Goal: Task Accomplishment & Management: Complete application form

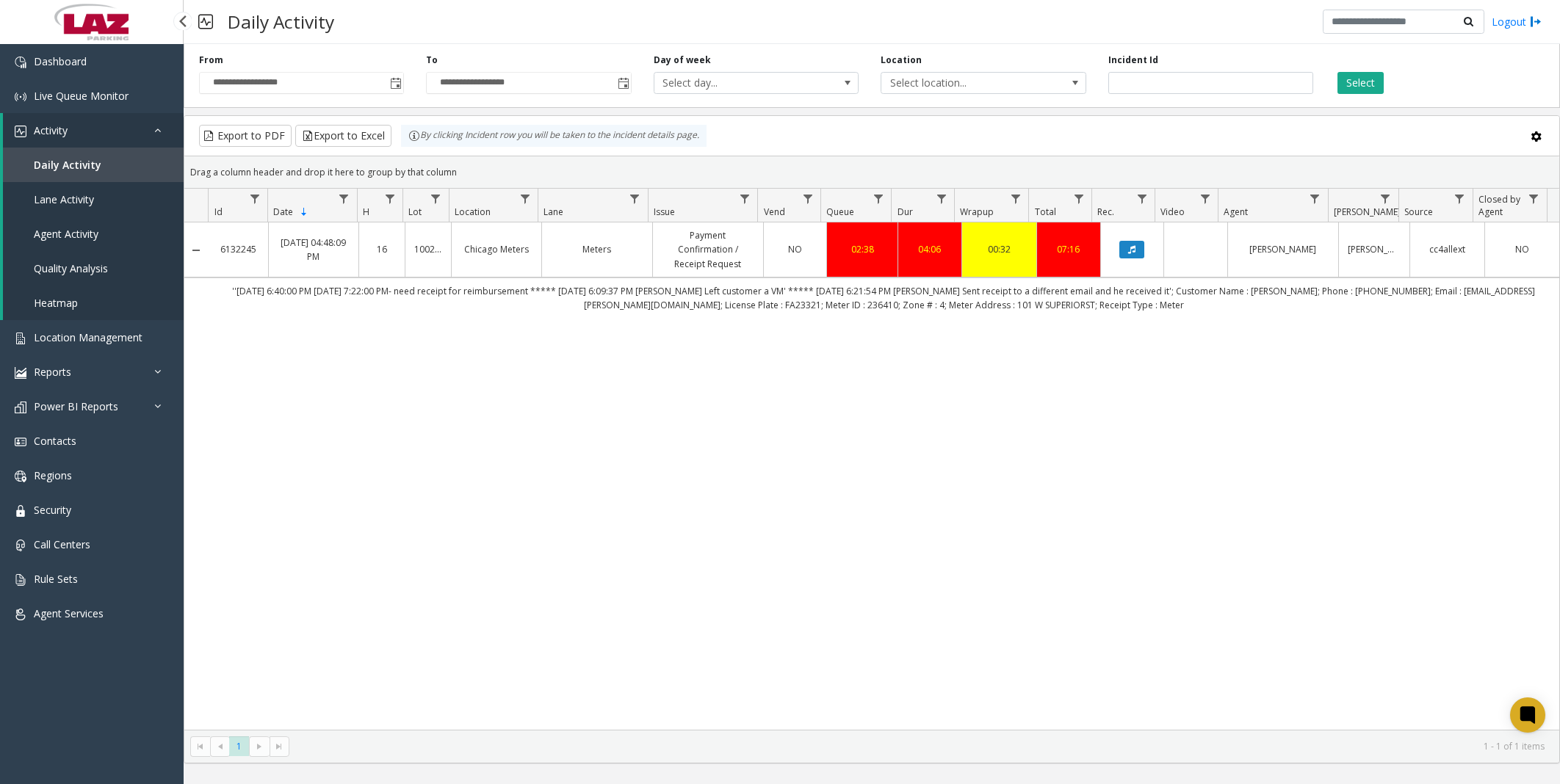
click at [86, 333] on span "Location Management" at bounding box center [88, 337] width 109 height 14
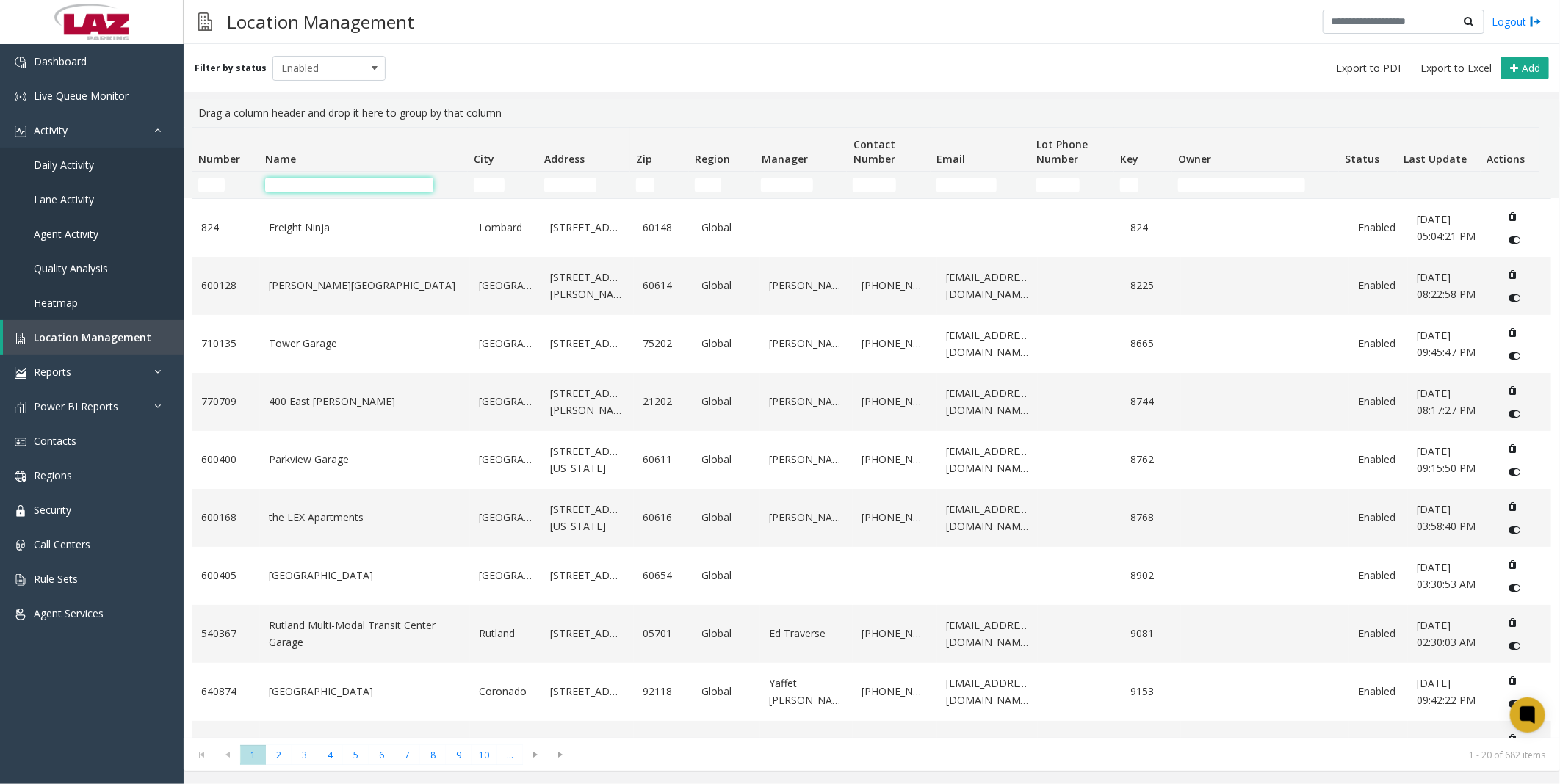
click at [316, 185] on input "Name Filter" at bounding box center [349, 185] width 168 height 14
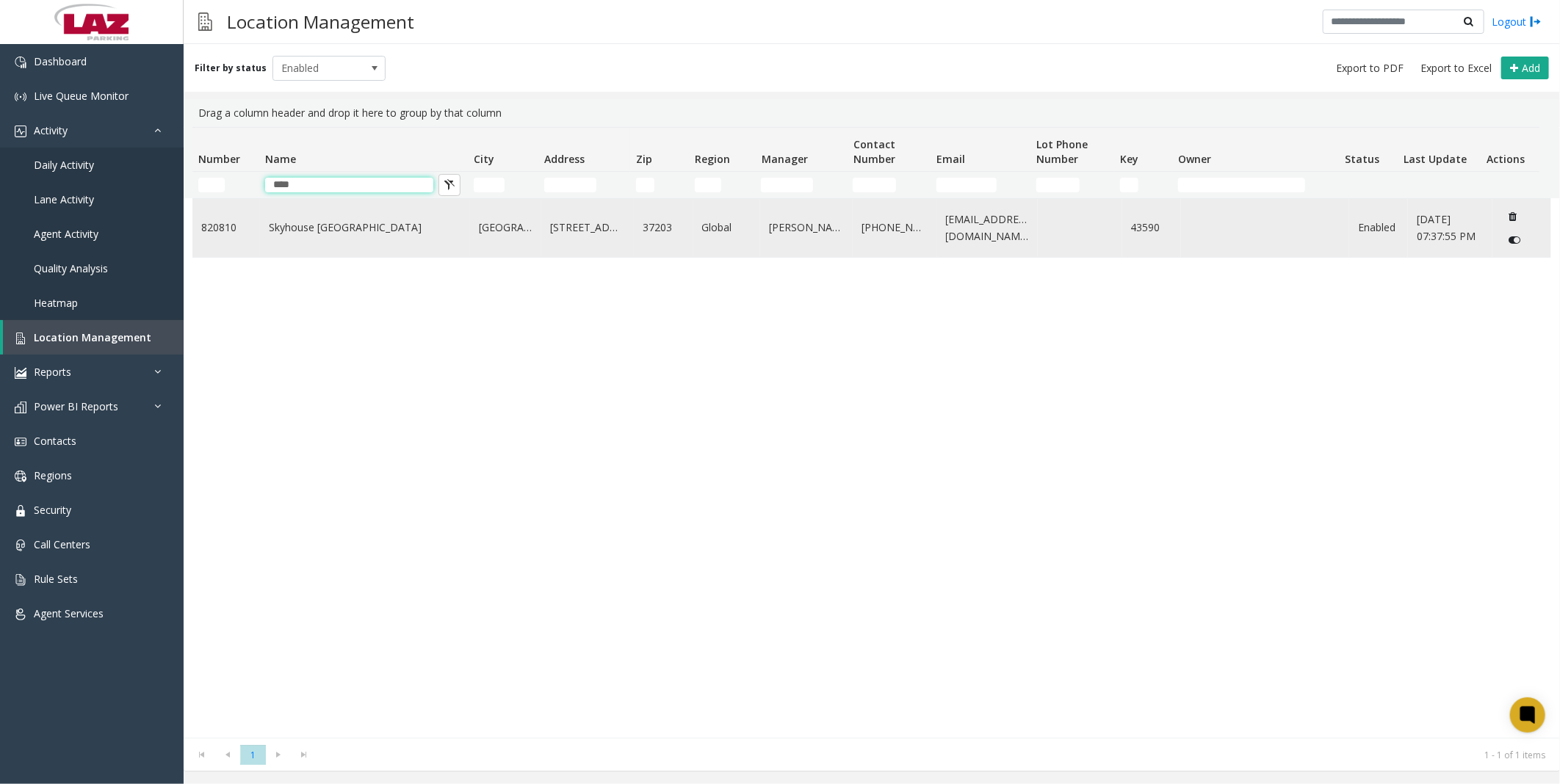
type input "****"
click at [295, 236] on link "Skyhouse [GEOGRAPHIC_DATA]" at bounding box center [365, 228] width 192 height 16
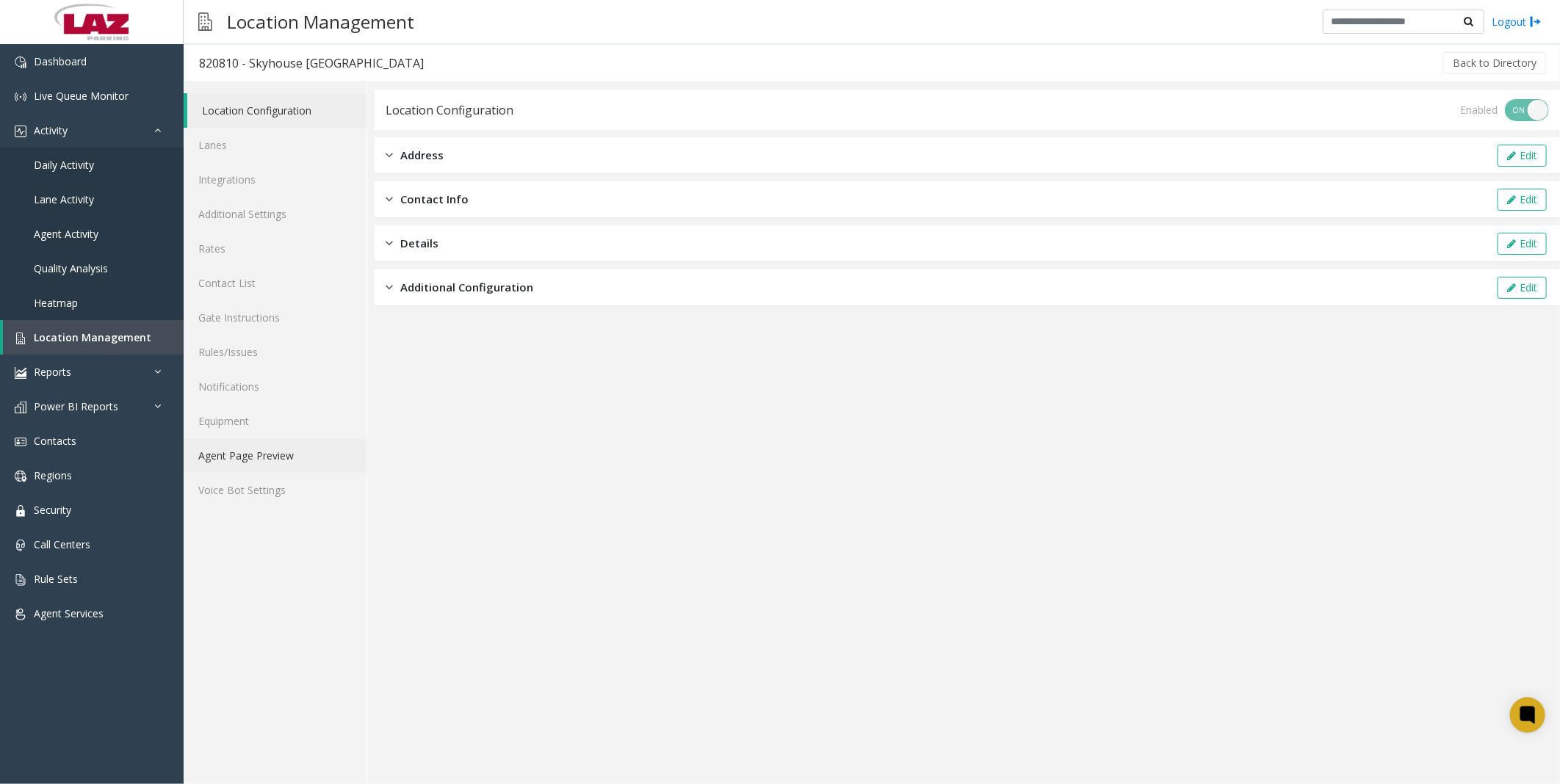
click at [247, 445] on link "Agent Page Preview" at bounding box center [274, 456] width 183 height 35
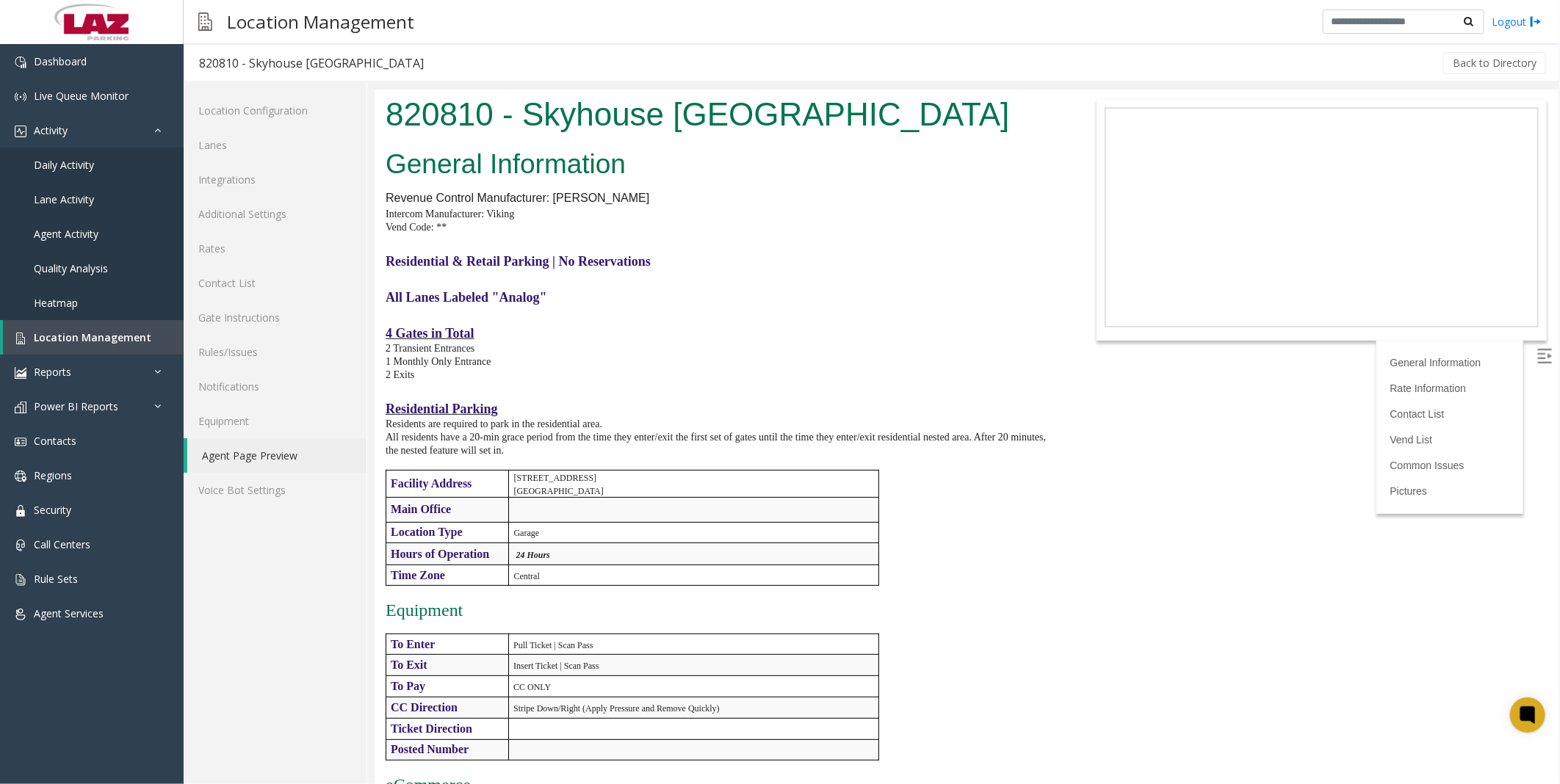
scroll to position [1142, 0]
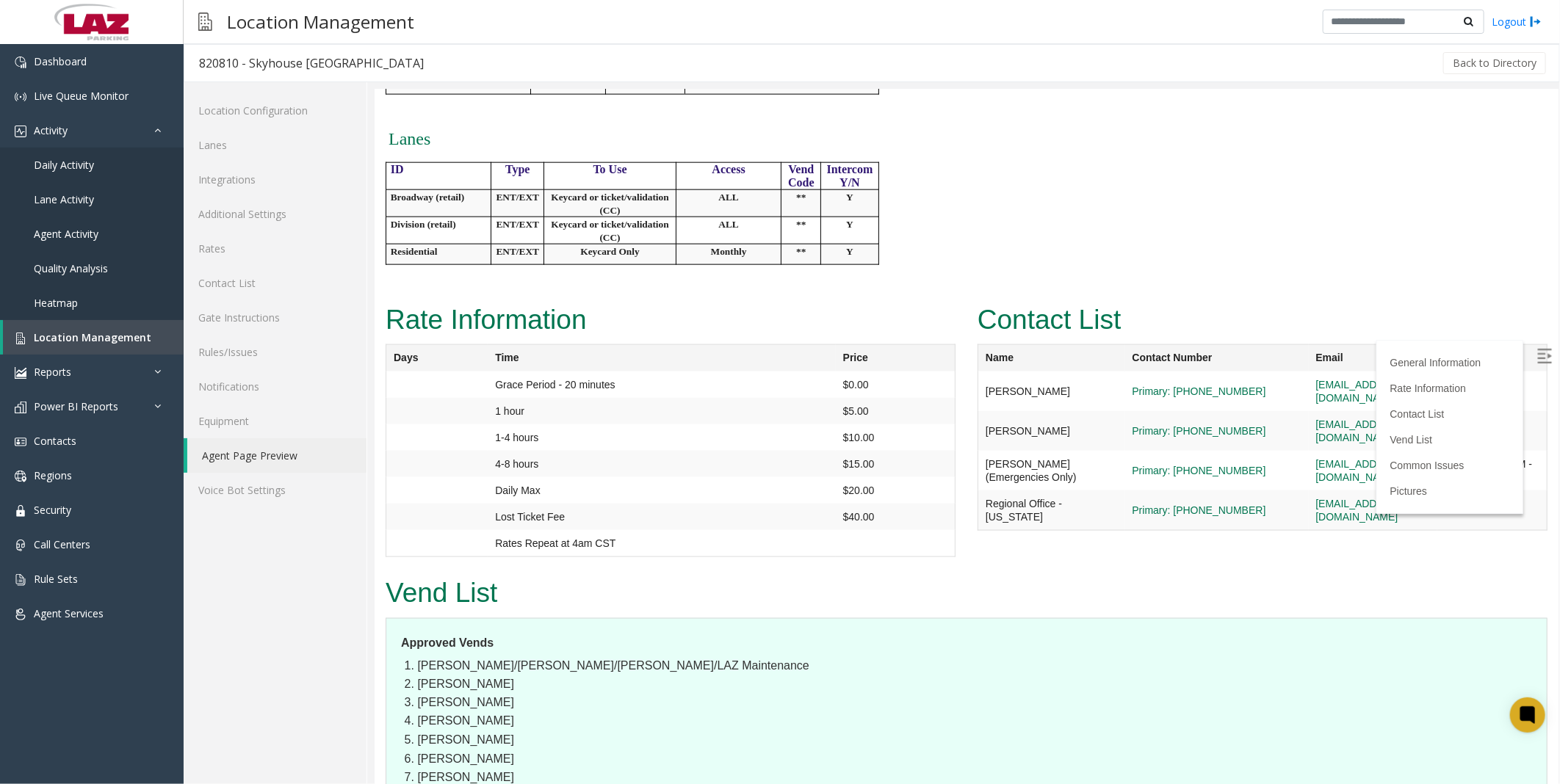
click at [955, 350] on div "Rate Information Days Time Price Grace Period - 20 minutes $0.00 1 hour $5.00 1…" at bounding box center [669, 434] width 592 height 274
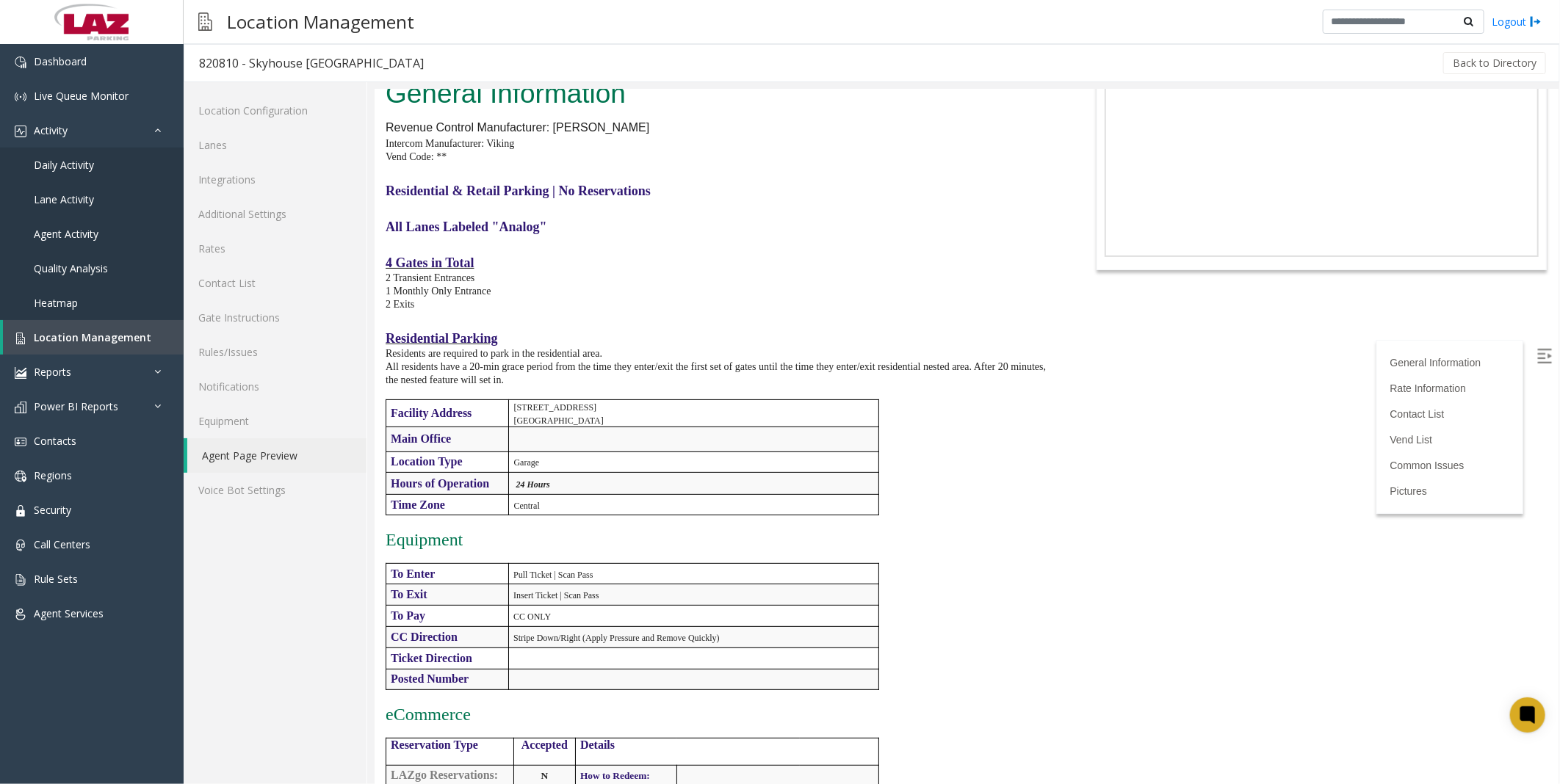
scroll to position [0, 0]
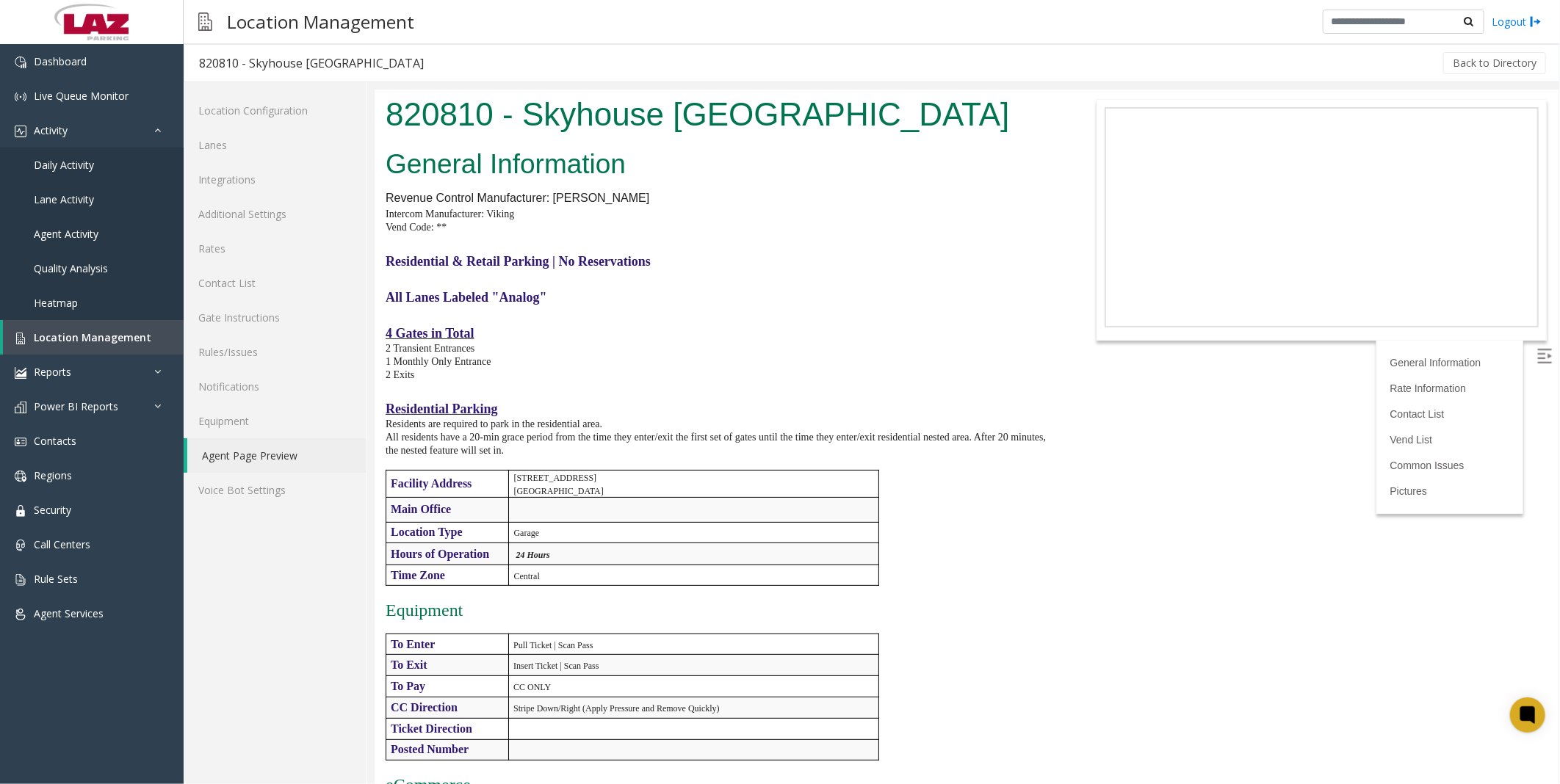
click at [959, 350] on p "2 Transient Entrances" at bounding box center [719, 347] width 668 height 13
click at [988, 405] on div "General Information Revenue Control Manufacturer: [PERSON_NAME] Intercom Manufa…" at bounding box center [719, 791] width 691 height 1298
click at [882, 332] on p "4 Gates in Total" at bounding box center [719, 332] width 668 height 15
click at [860, 362] on p "1 Monthly Only Entrance" at bounding box center [719, 361] width 668 height 13
click at [915, 270] on p at bounding box center [719, 275] width 668 height 13
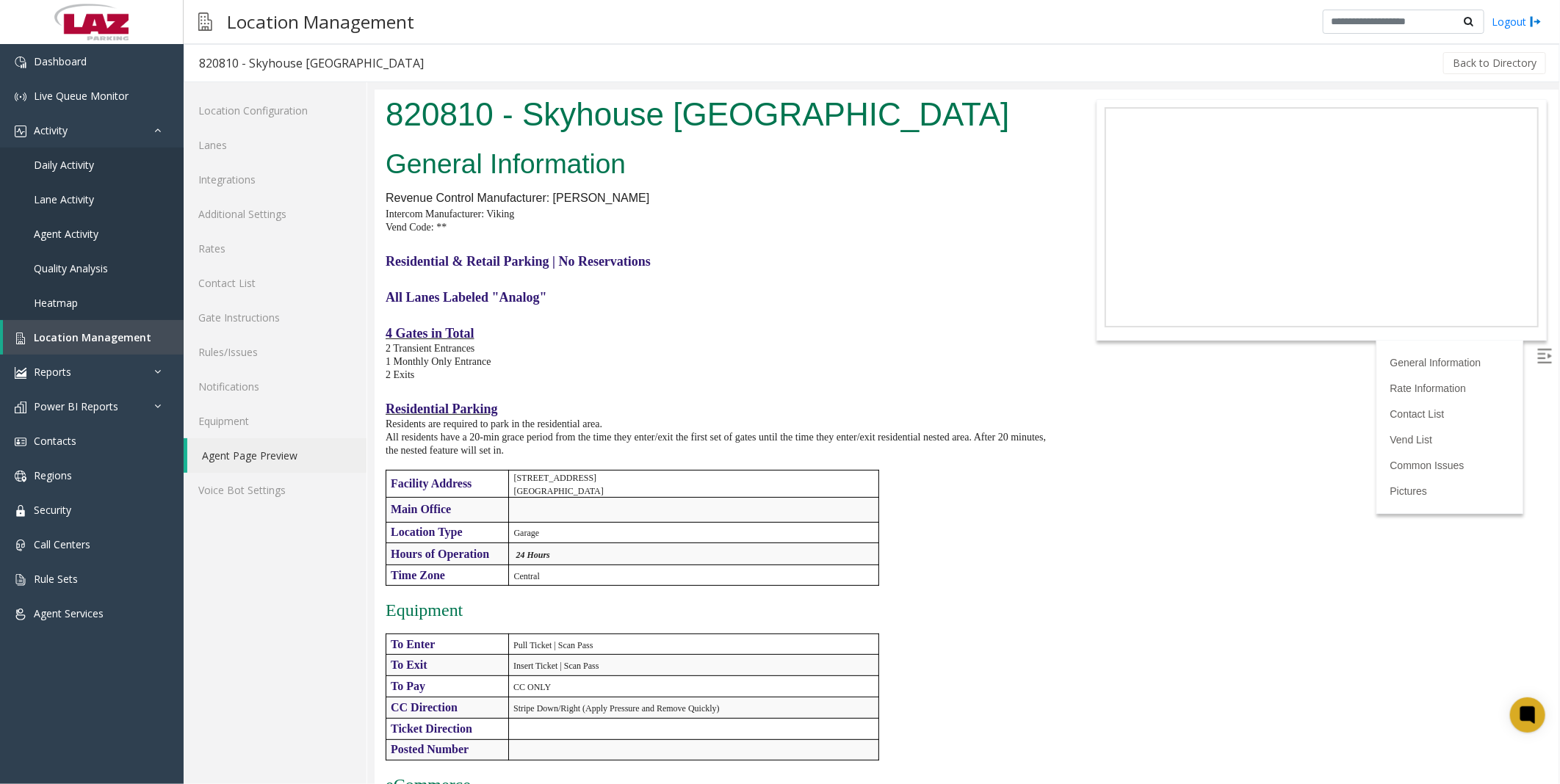
click at [916, 298] on p "All Lanes Labeled "Analog"" at bounding box center [719, 296] width 668 height 15
click at [908, 298] on p "All Lanes Labeled "Analog"" at bounding box center [719, 296] width 668 height 15
drag, startPoint x: 766, startPoint y: 317, endPoint x: 790, endPoint y: 339, distance: 32.6
click at [774, 317] on p at bounding box center [719, 312] width 668 height 13
click at [61, 438] on span "Contacts" at bounding box center [55, 440] width 43 height 14
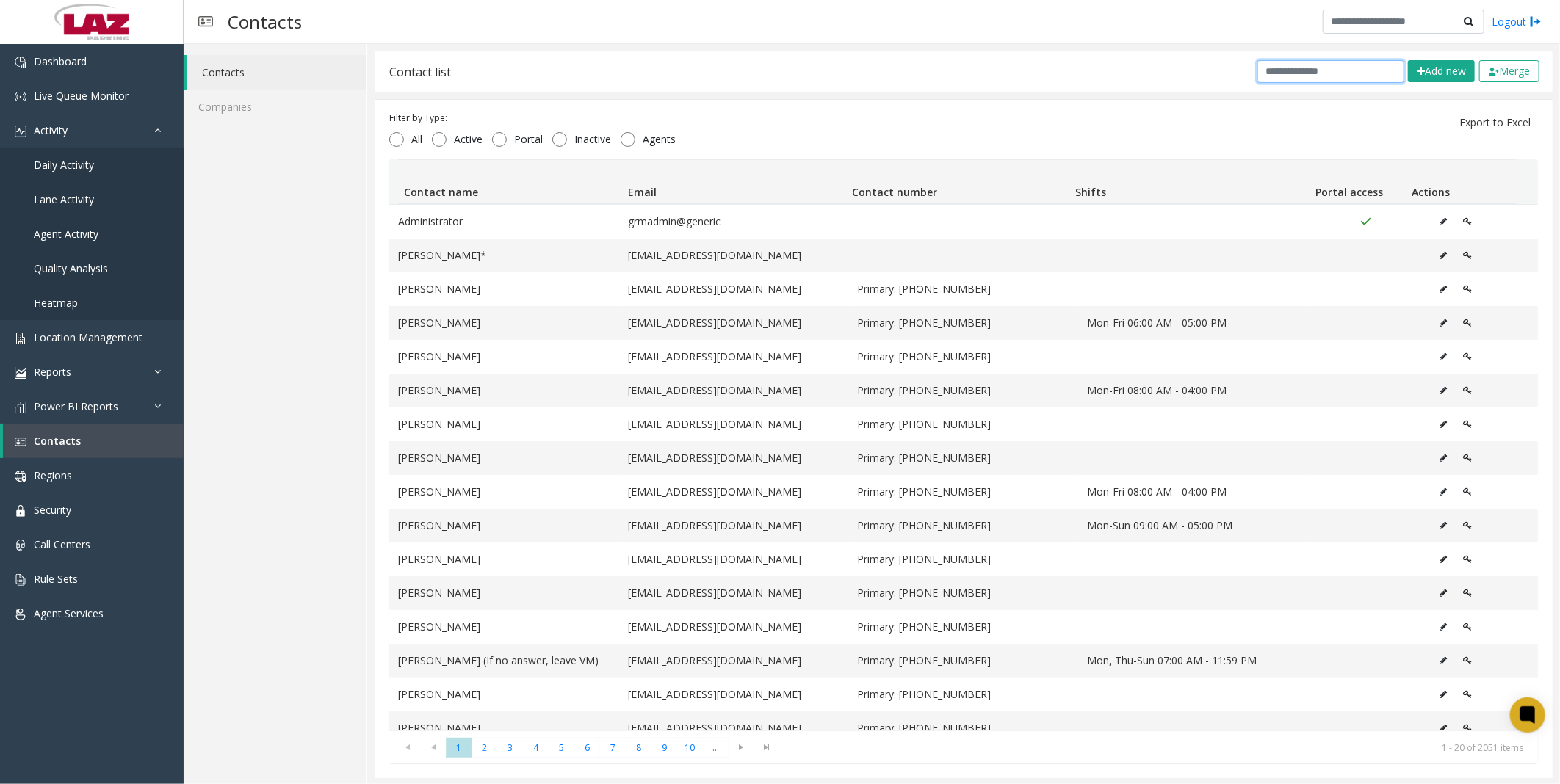
click at [1354, 67] on input "text" at bounding box center [1331, 72] width 147 height 23
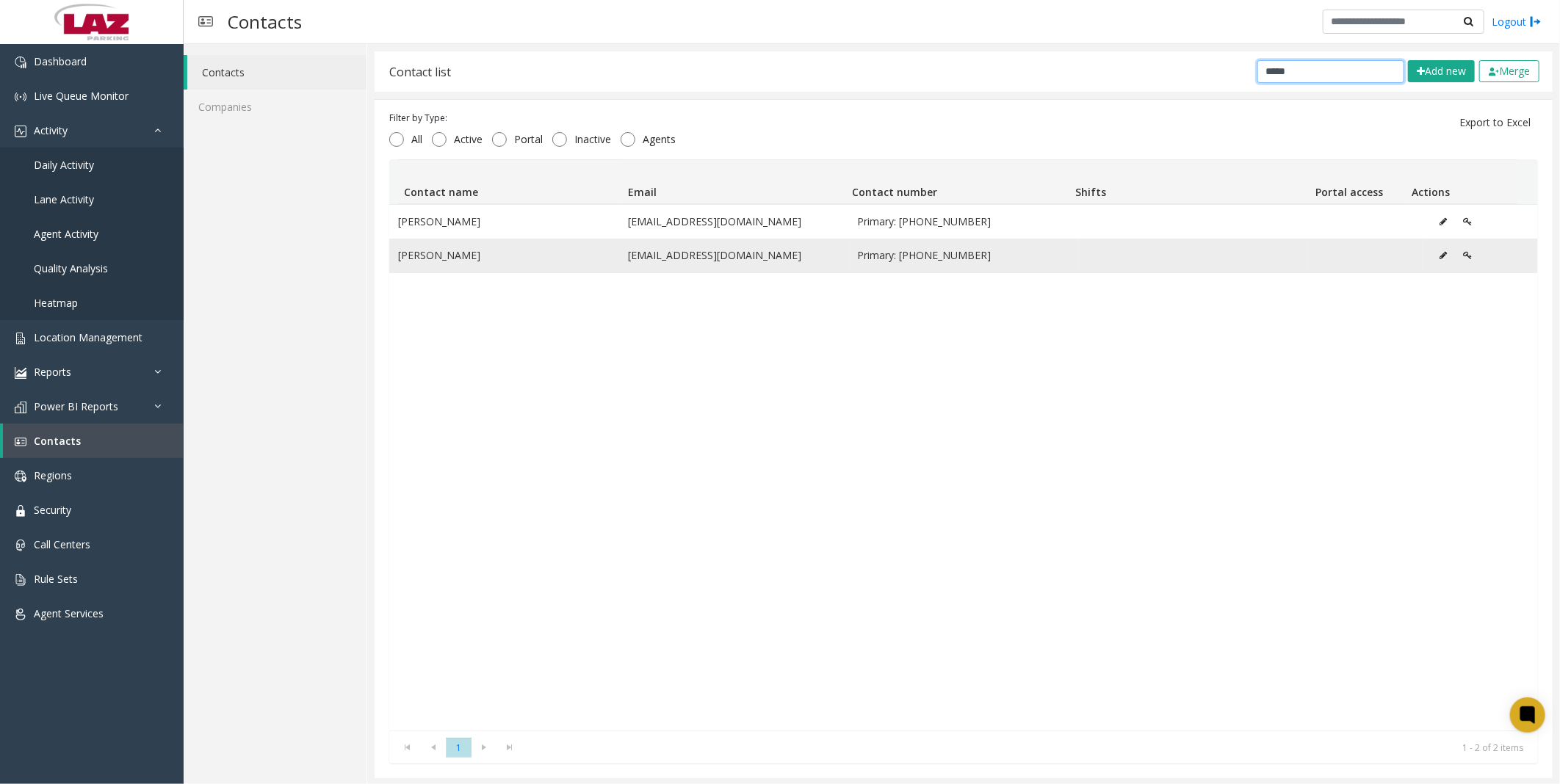
type input "*****"
click at [1440, 259] on icon "Data table" at bounding box center [1443, 255] width 7 height 9
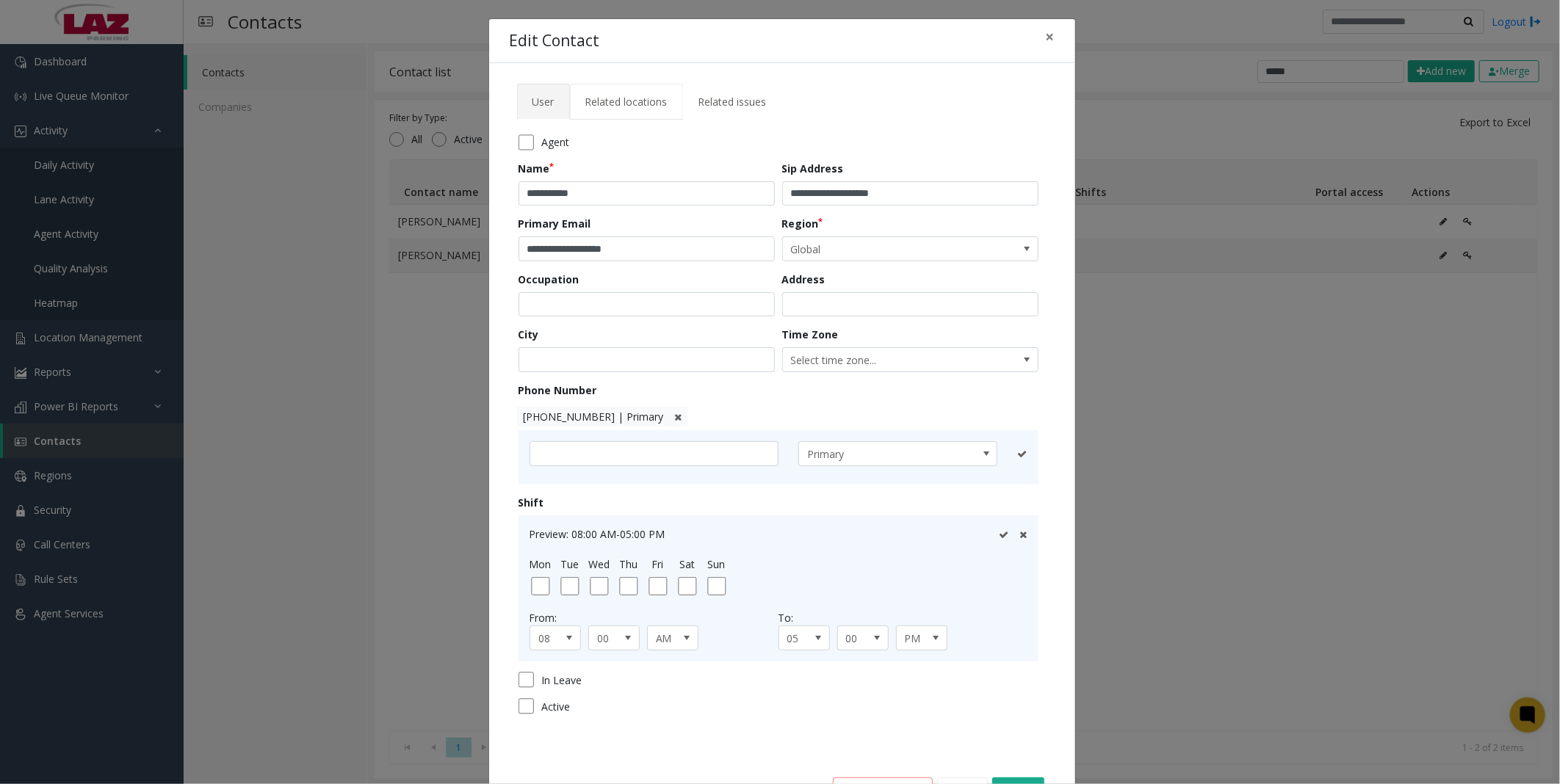
click at [638, 97] on span "Related locations" at bounding box center [626, 101] width 82 height 14
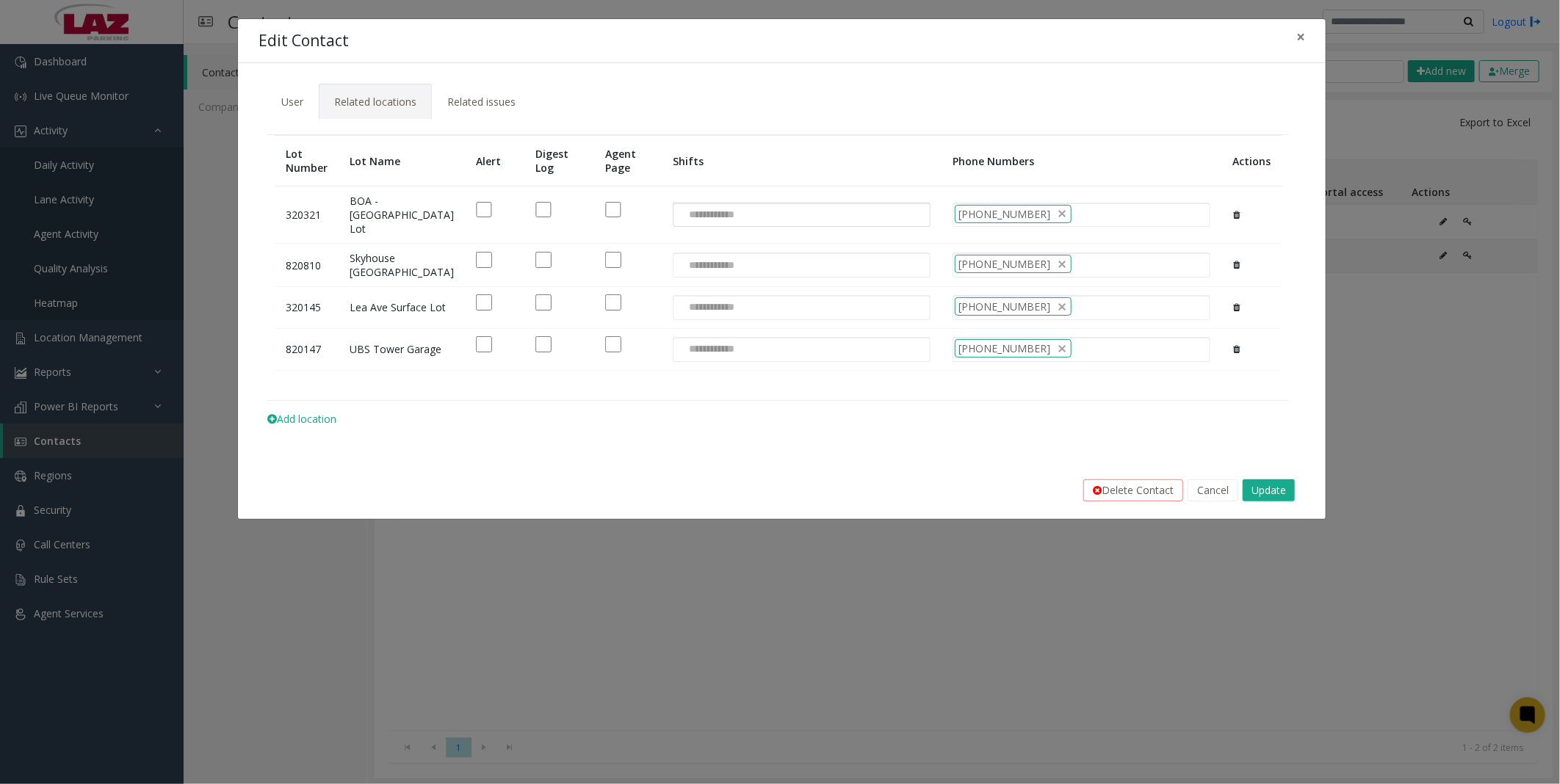
click at [674, 213] on input "NO DATA FOUND" at bounding box center [708, 215] width 70 height 23
click at [757, 441] on tab "Lot Number Lot Name Alert Digest Log Agent Page Shifts Phone Numbers Actions 32…" at bounding box center [782, 281] width 1046 height 322
click at [1213, 501] on button "Cancel" at bounding box center [1212, 490] width 51 height 22
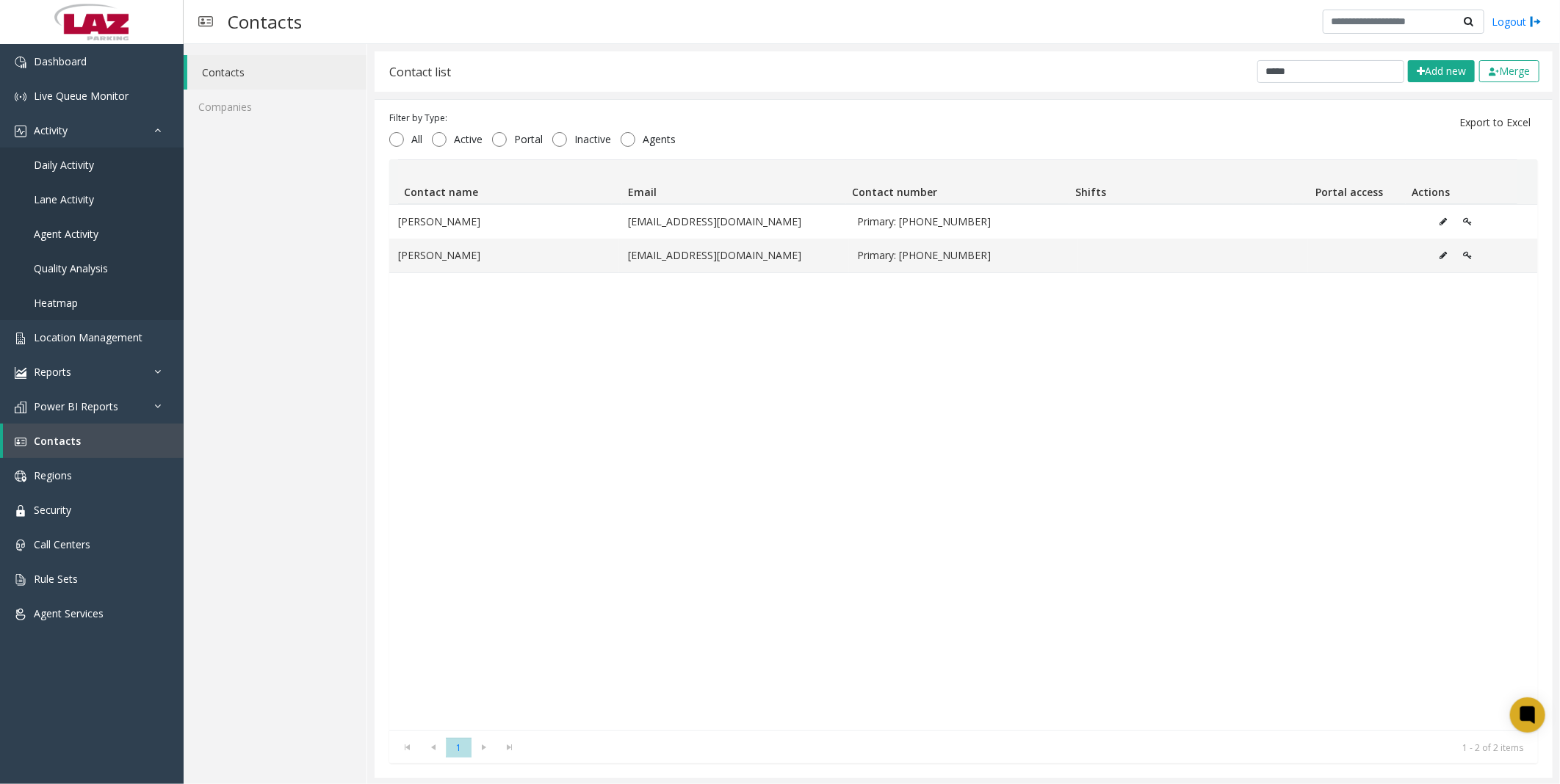
click at [1188, 410] on div "[PERSON_NAME] [PERSON_NAME][EMAIL_ADDRESS][DOMAIN_NAME] Primary: [PHONE_NUMBER]…" at bounding box center [963, 468] width 1149 height 526
click at [971, 340] on div "[PERSON_NAME] [PERSON_NAME][EMAIL_ADDRESS][DOMAIN_NAME] Primary: [PHONE_NUMBER]…" at bounding box center [963, 468] width 1149 height 526
click at [663, 426] on div "[PERSON_NAME] [PERSON_NAME][EMAIL_ADDRESS][DOMAIN_NAME] Primary: [PHONE_NUMBER]…" at bounding box center [963, 468] width 1149 height 526
click at [758, 501] on div "[PERSON_NAME] [PERSON_NAME][EMAIL_ADDRESS][DOMAIN_NAME] Primary: [PHONE_NUMBER]…" at bounding box center [963, 468] width 1149 height 526
click at [775, 480] on div "[PERSON_NAME] [PERSON_NAME][EMAIL_ADDRESS][DOMAIN_NAME] Primary: [PHONE_NUMBER]…" at bounding box center [963, 468] width 1149 height 526
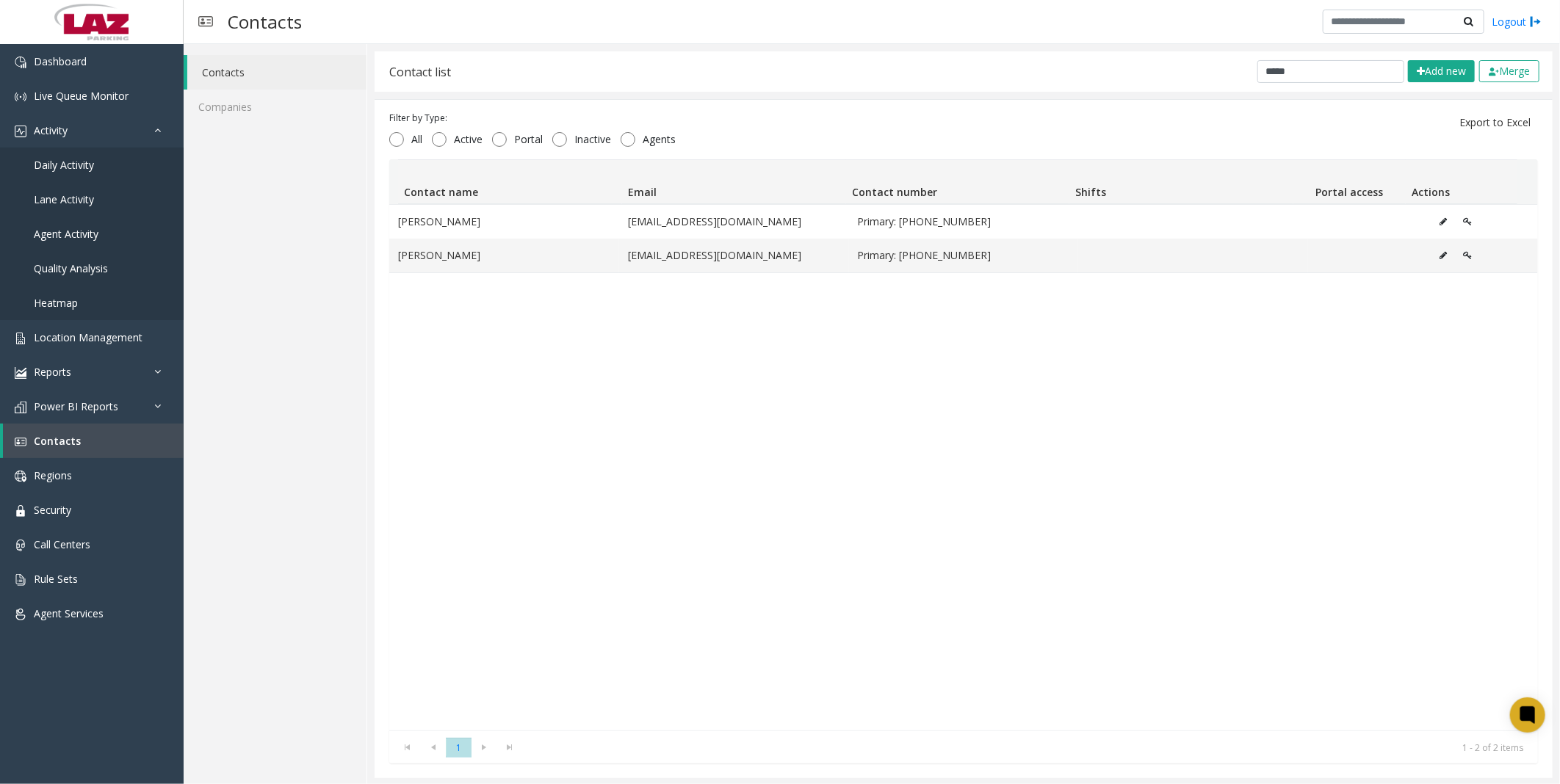
click at [889, 93] on div "Contact list ***** Add new Merge Filter by Type: All Active Portal Inactive Age…" at bounding box center [963, 415] width 1178 height 727
click at [918, 88] on div "Contact list ***** Add new Merge" at bounding box center [963, 72] width 1178 height 40
click at [908, 450] on div "[PERSON_NAME] [PERSON_NAME][EMAIL_ADDRESS][DOMAIN_NAME] Primary: [PHONE_NUMBER]…" at bounding box center [963, 468] width 1149 height 526
click at [874, 360] on div "[PERSON_NAME] [PERSON_NAME][EMAIL_ADDRESS][DOMAIN_NAME] Primary: [PHONE_NUMBER]…" at bounding box center [963, 468] width 1149 height 526
click at [815, 407] on div "[PERSON_NAME] [PERSON_NAME][EMAIL_ADDRESS][DOMAIN_NAME] Primary: [PHONE_NUMBER]…" at bounding box center [963, 468] width 1149 height 526
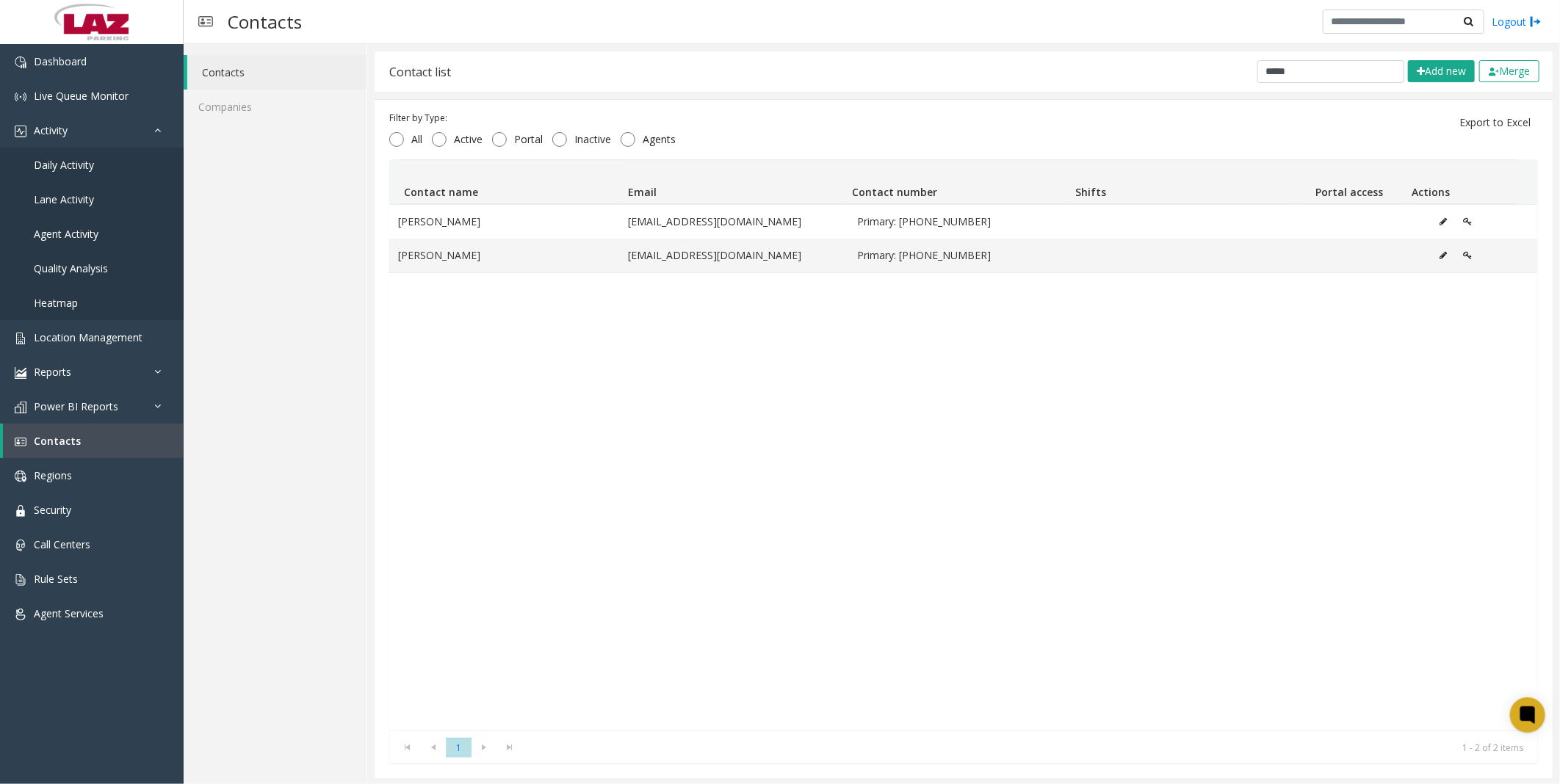
click at [836, 379] on div "[PERSON_NAME] [PERSON_NAME][EMAIL_ADDRESS][DOMAIN_NAME] Primary: [PHONE_NUMBER]…" at bounding box center [963, 468] width 1149 height 526
click at [824, 457] on div "[PERSON_NAME] [PERSON_NAME][EMAIL_ADDRESS][DOMAIN_NAME] Primary: [PHONE_NUMBER]…" at bounding box center [963, 468] width 1149 height 526
click at [55, 331] on span "Location Management" at bounding box center [88, 337] width 109 height 14
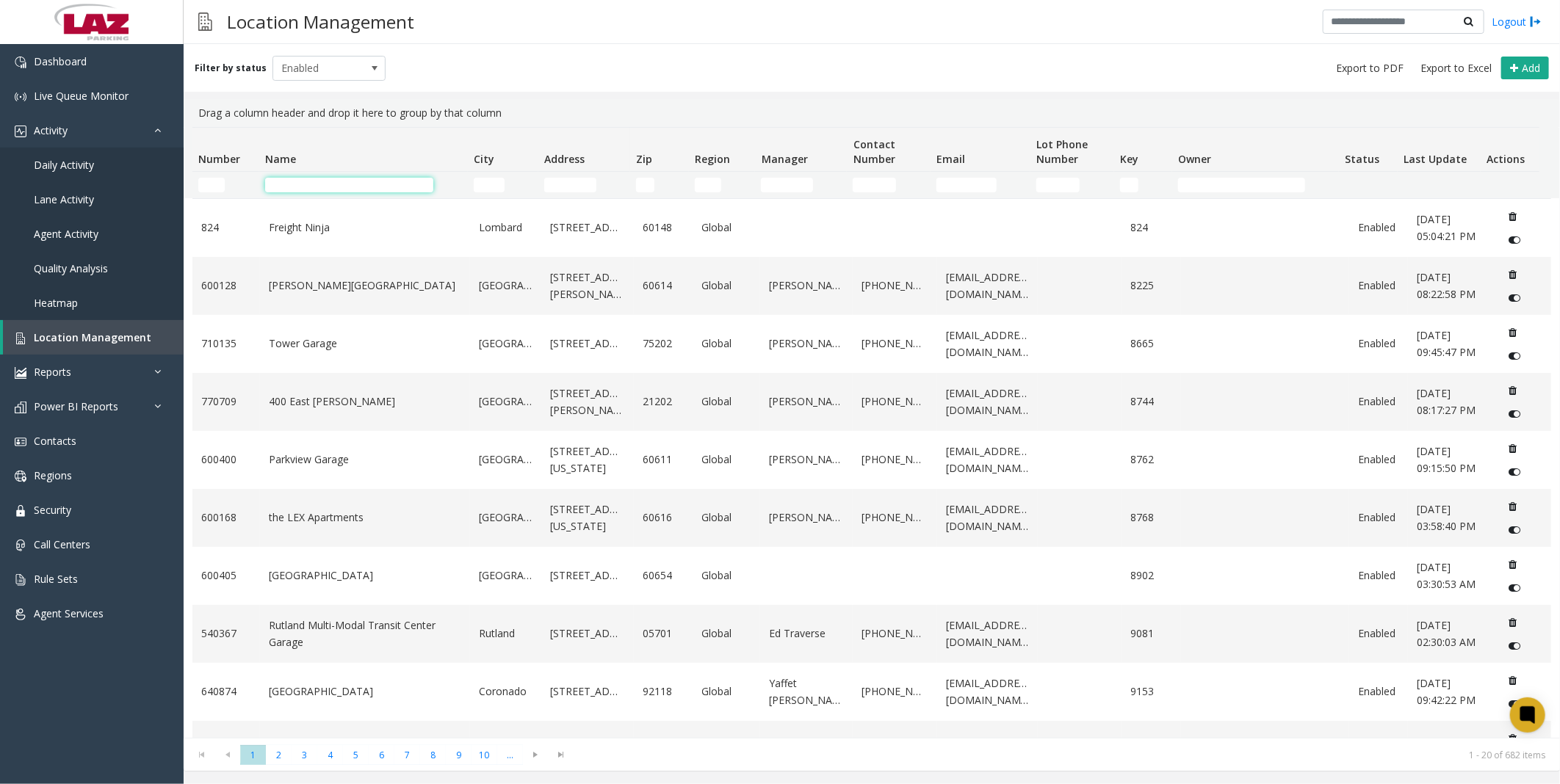
click at [350, 179] on input "Name Filter" at bounding box center [349, 185] width 168 height 14
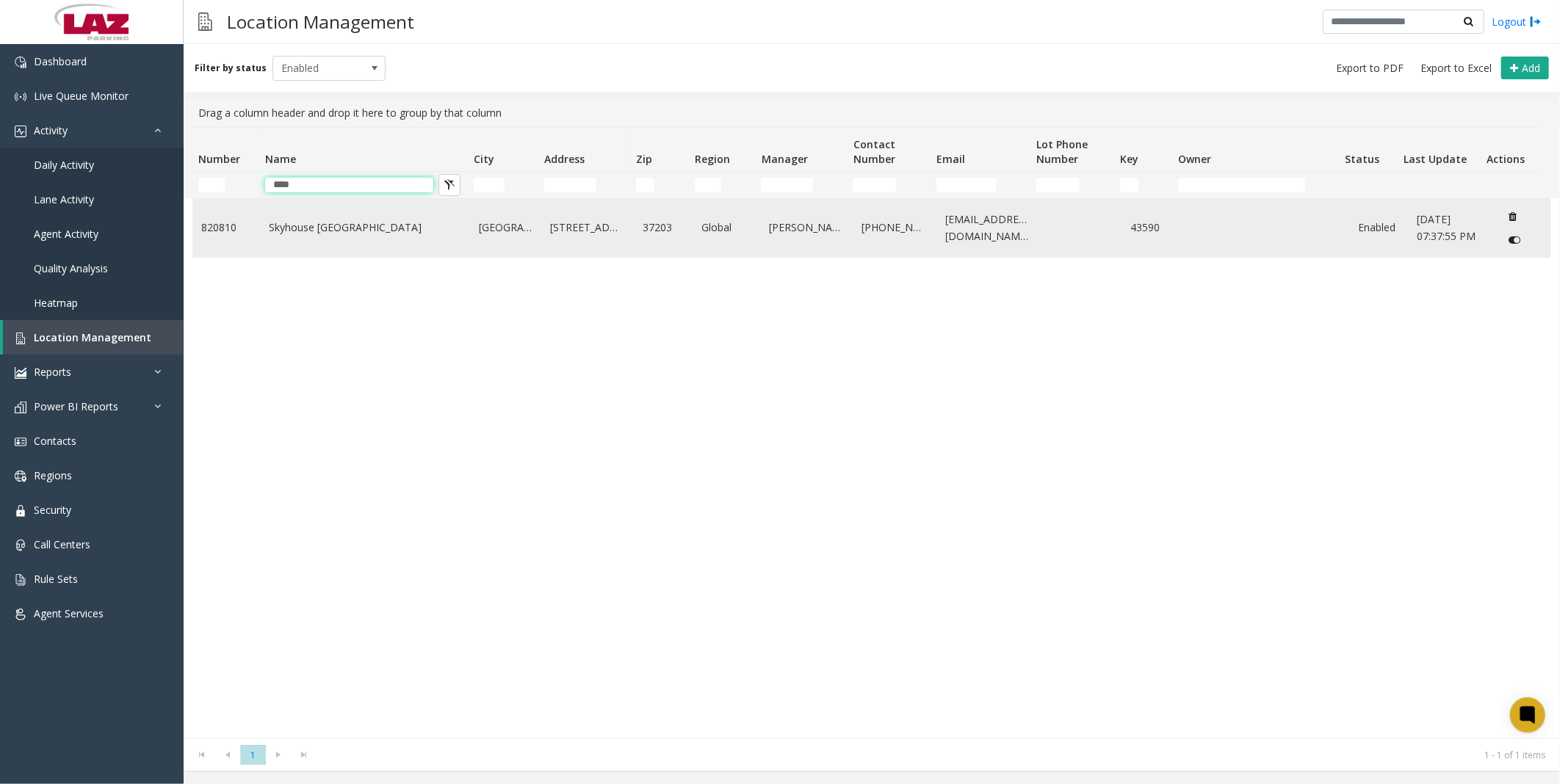
type input "****"
click at [324, 229] on link "Skyhouse [GEOGRAPHIC_DATA]" at bounding box center [365, 228] width 192 height 16
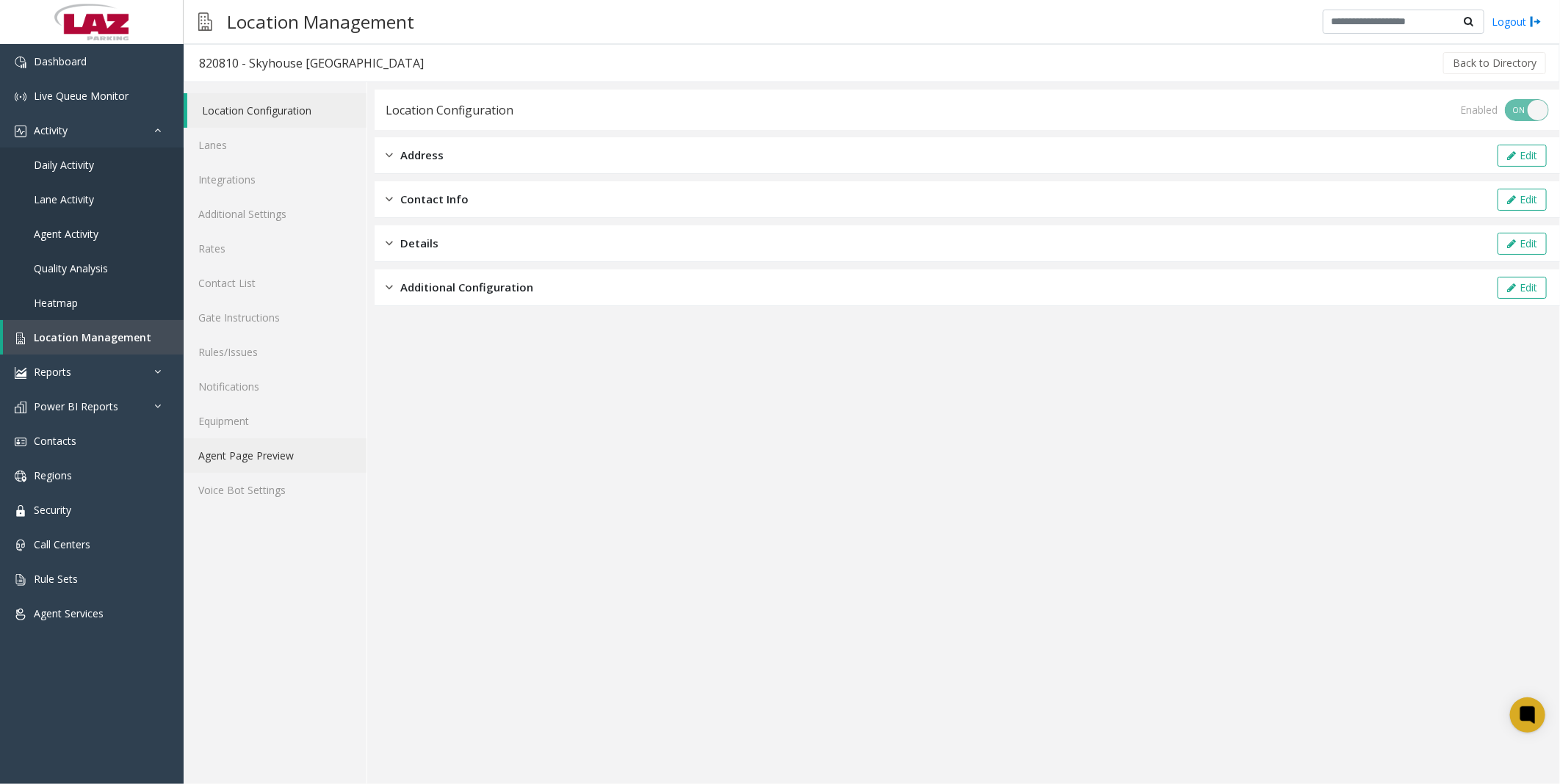
click at [251, 448] on link "Agent Page Preview" at bounding box center [274, 456] width 183 height 35
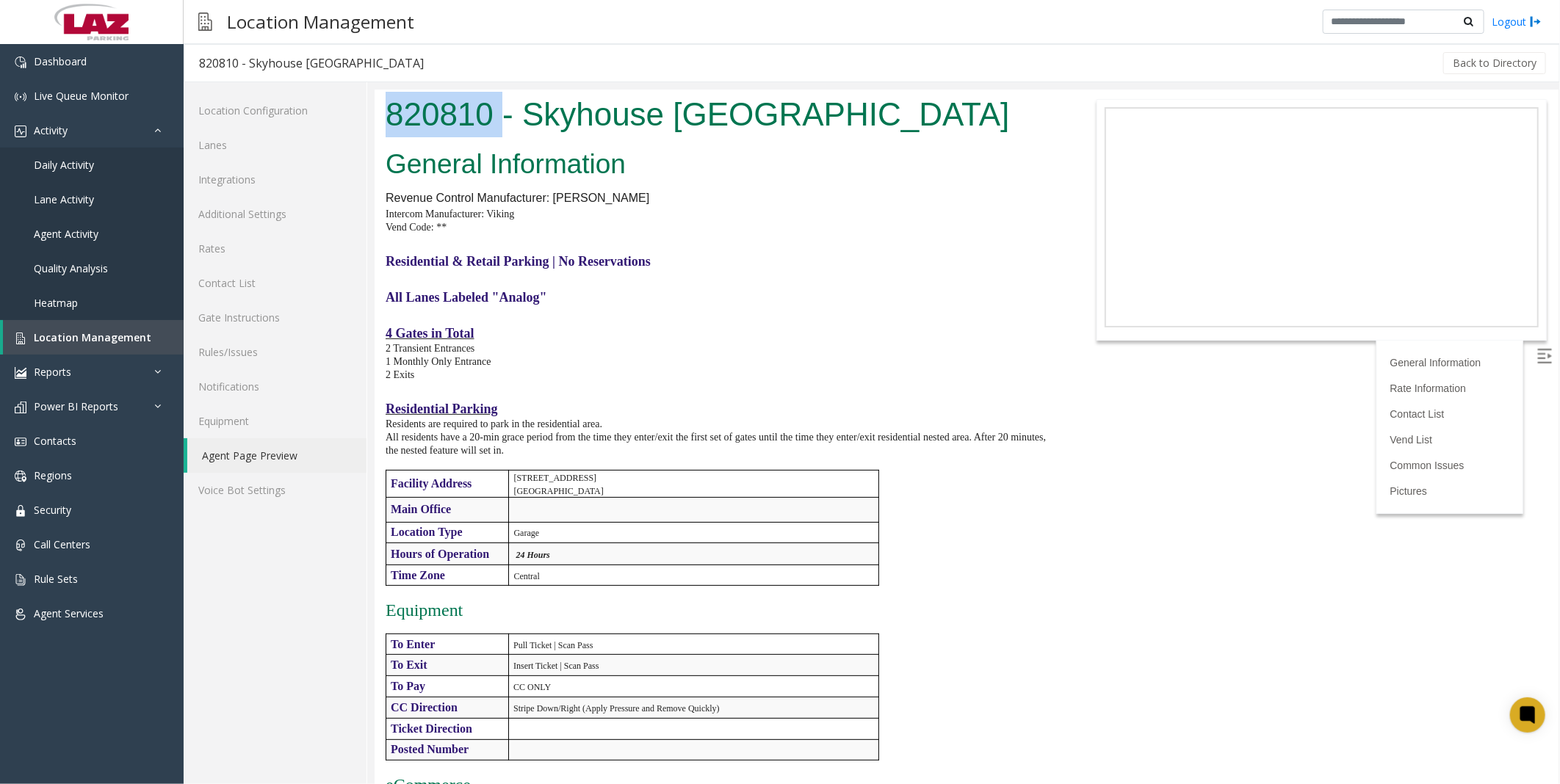
drag, startPoint x: 391, startPoint y: 113, endPoint x: 502, endPoint y: 122, distance: 111.4
click at [502, 122] on h1 "820810 - Skyhouse [GEOGRAPHIC_DATA]" at bounding box center [719, 113] width 668 height 46
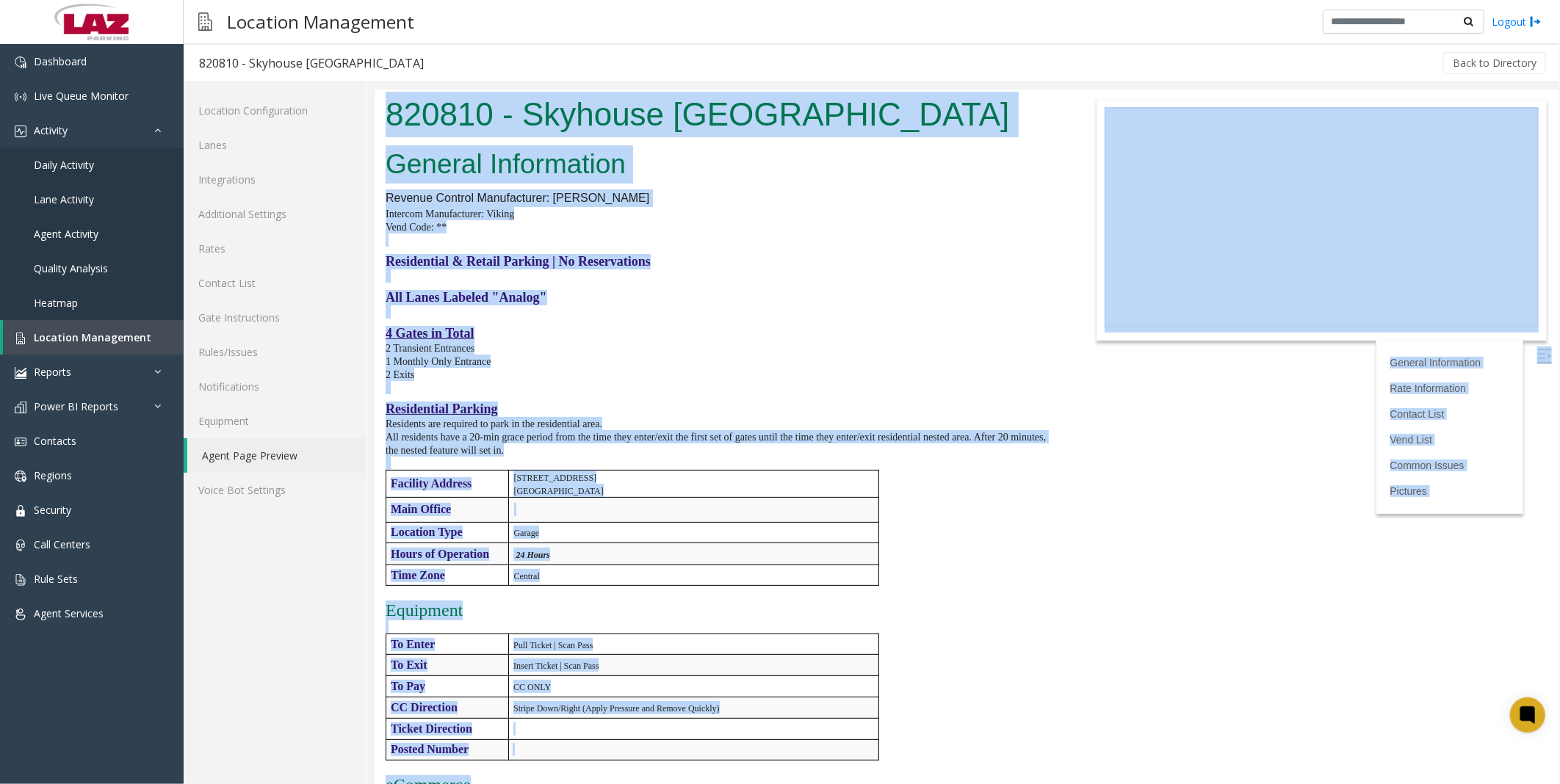
copy body "566038 - Loremips Dolorsita Consect Adipiscinge Seddoei Tempori Utlaboreetdo: M…"
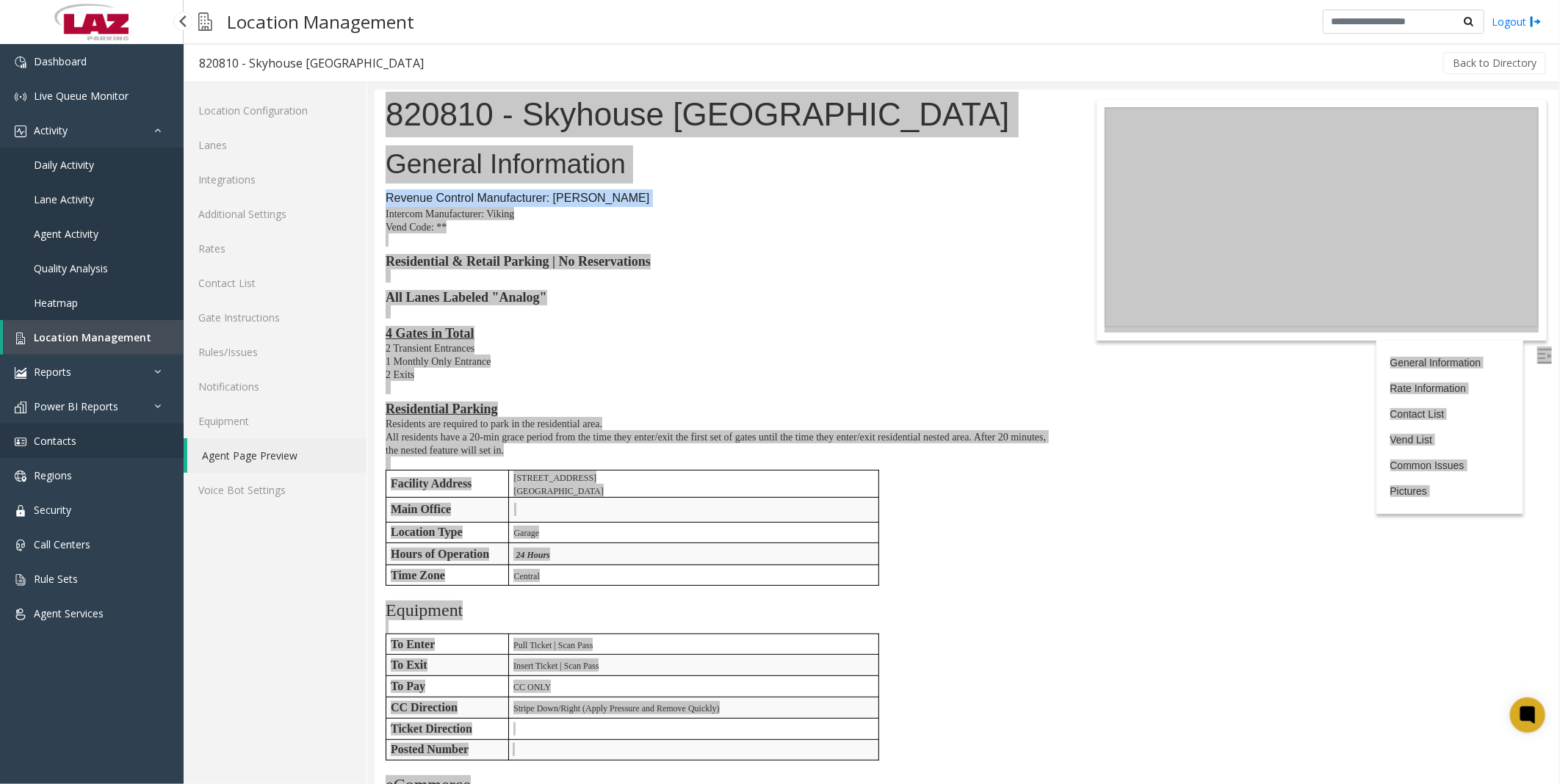
click at [54, 439] on span "Contacts" at bounding box center [55, 440] width 43 height 14
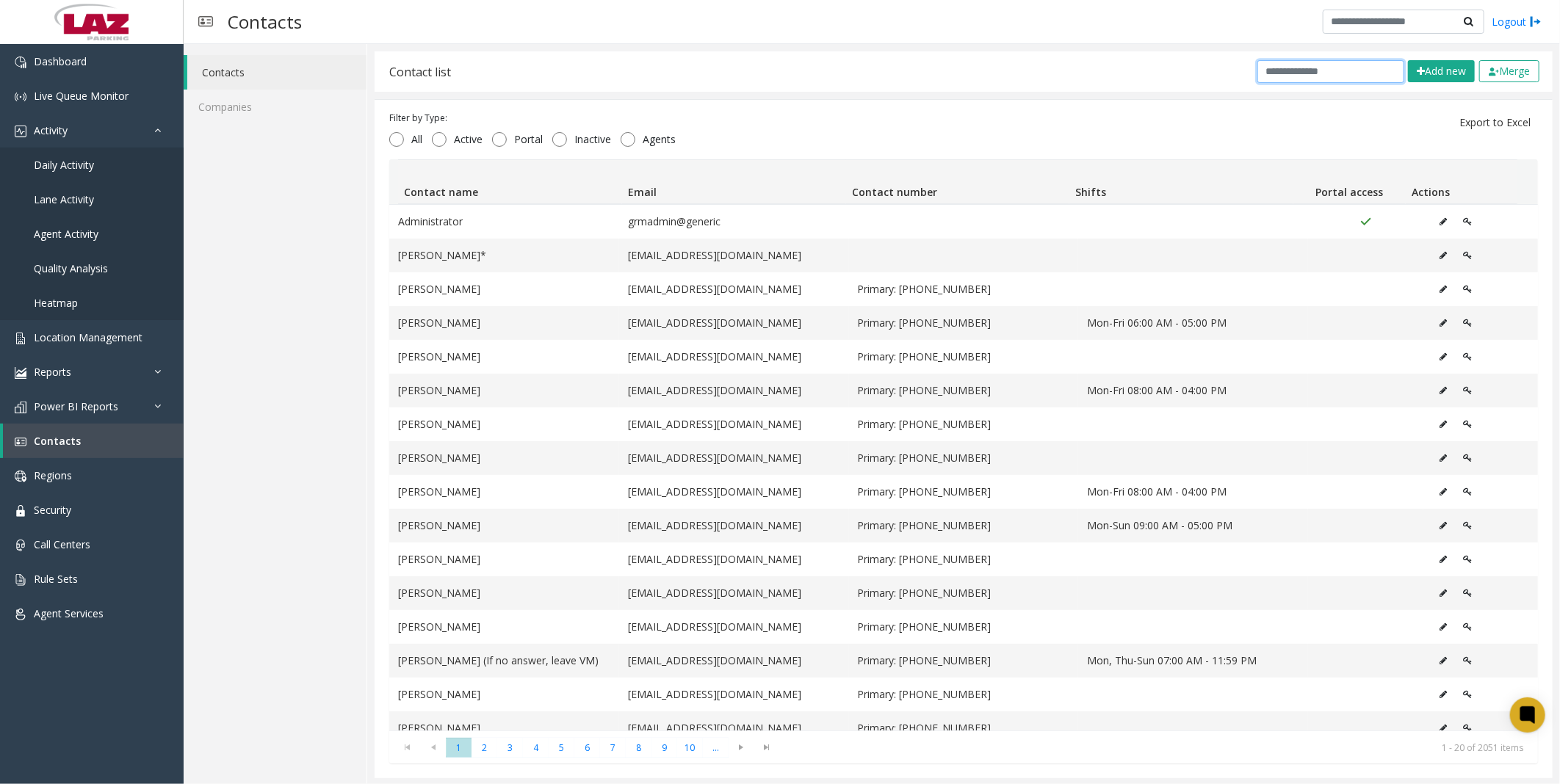
click at [1307, 72] on input "text" at bounding box center [1331, 72] width 147 height 23
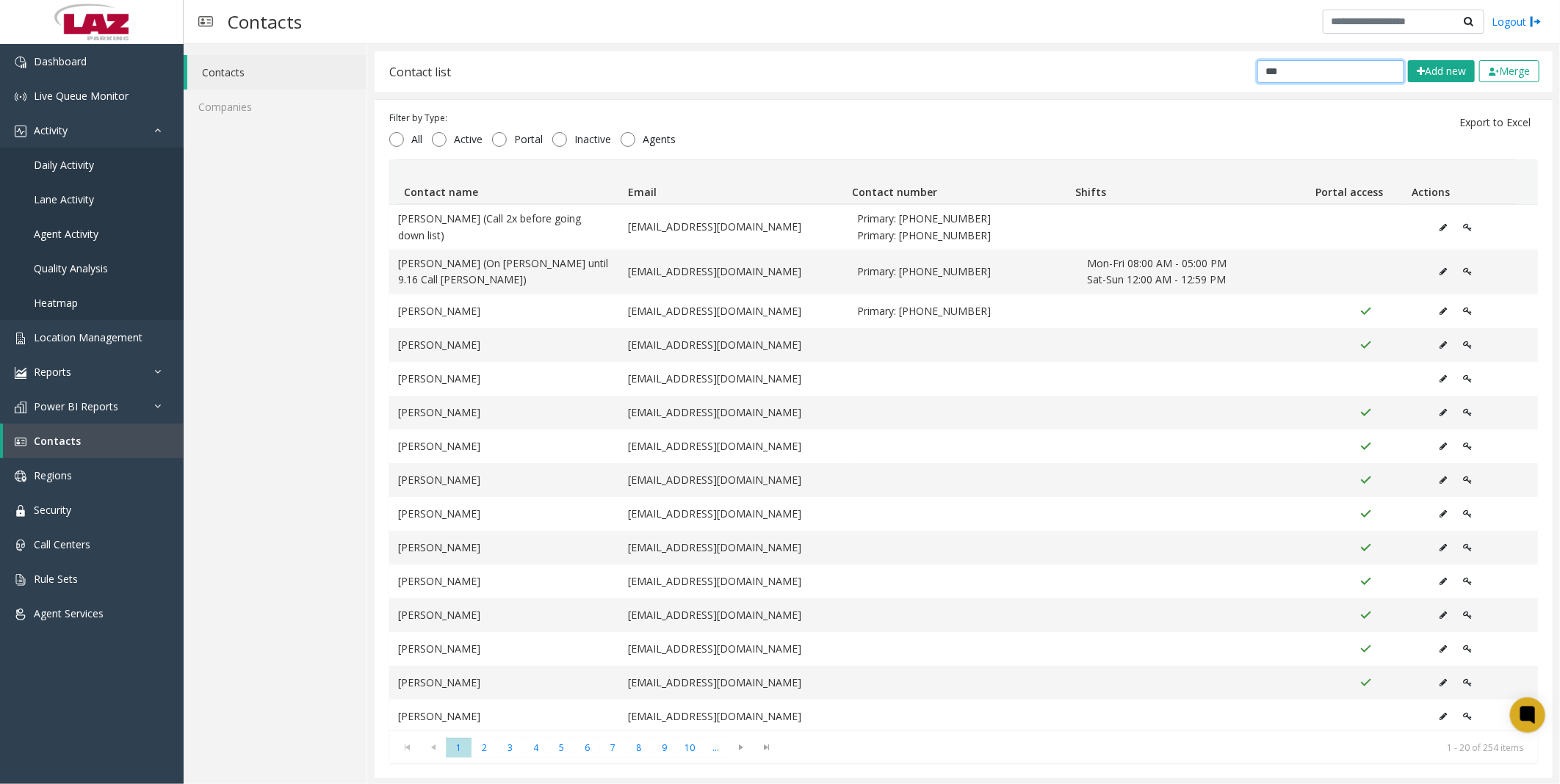
type input "*****"
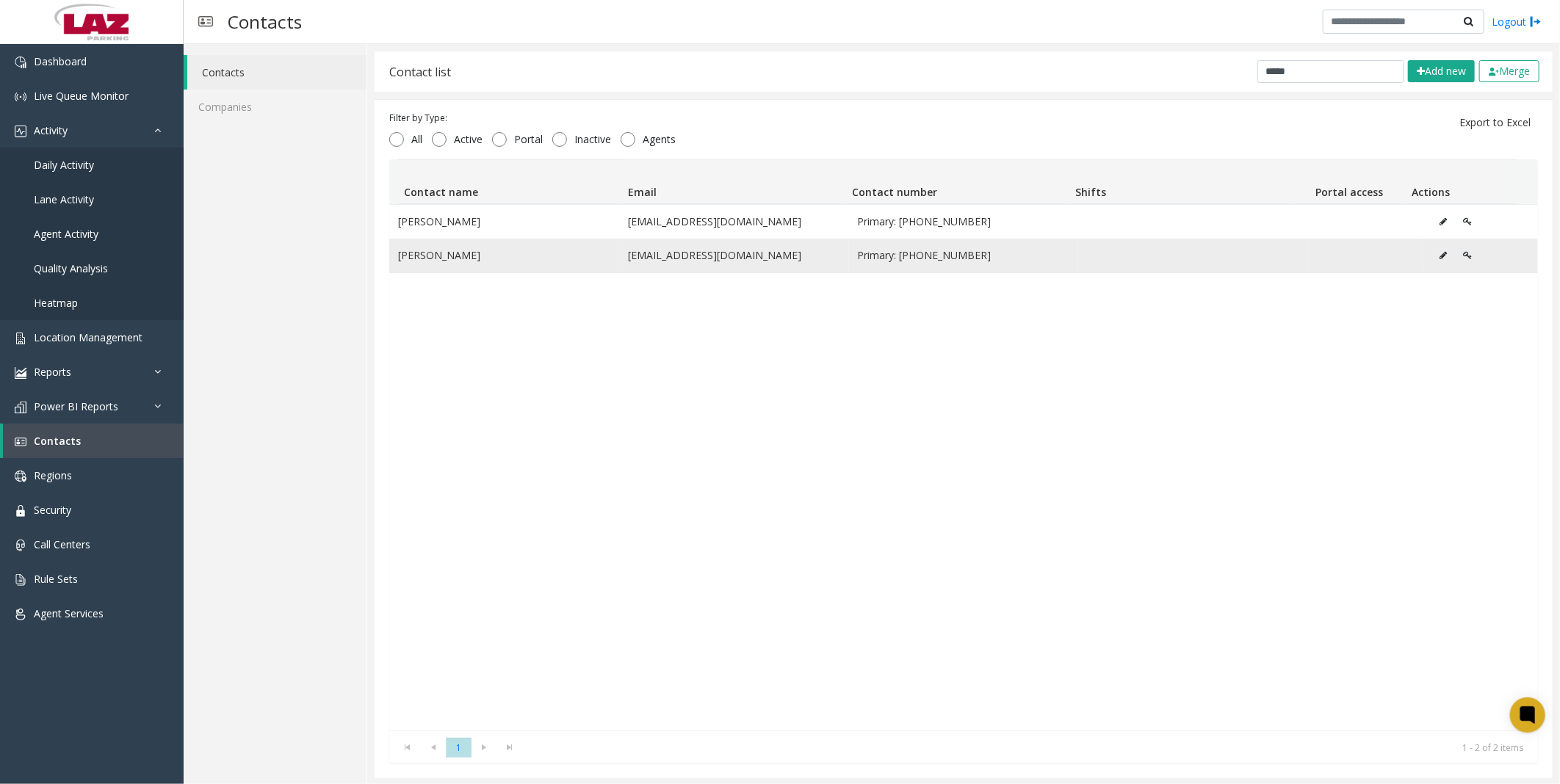
click at [1440, 254] on icon "Data table" at bounding box center [1443, 255] width 7 height 9
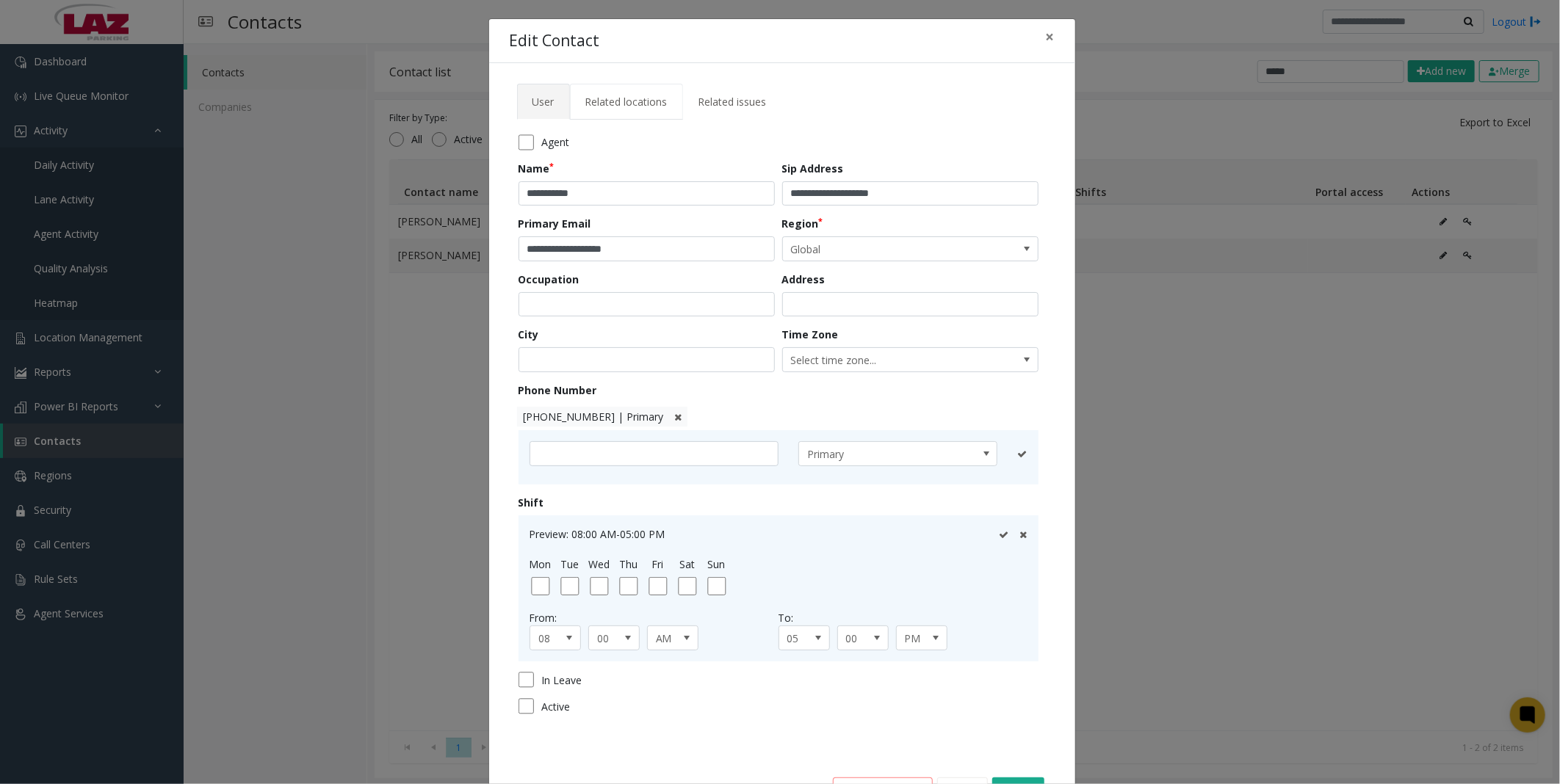
click at [633, 105] on span "Related locations" at bounding box center [626, 101] width 82 height 14
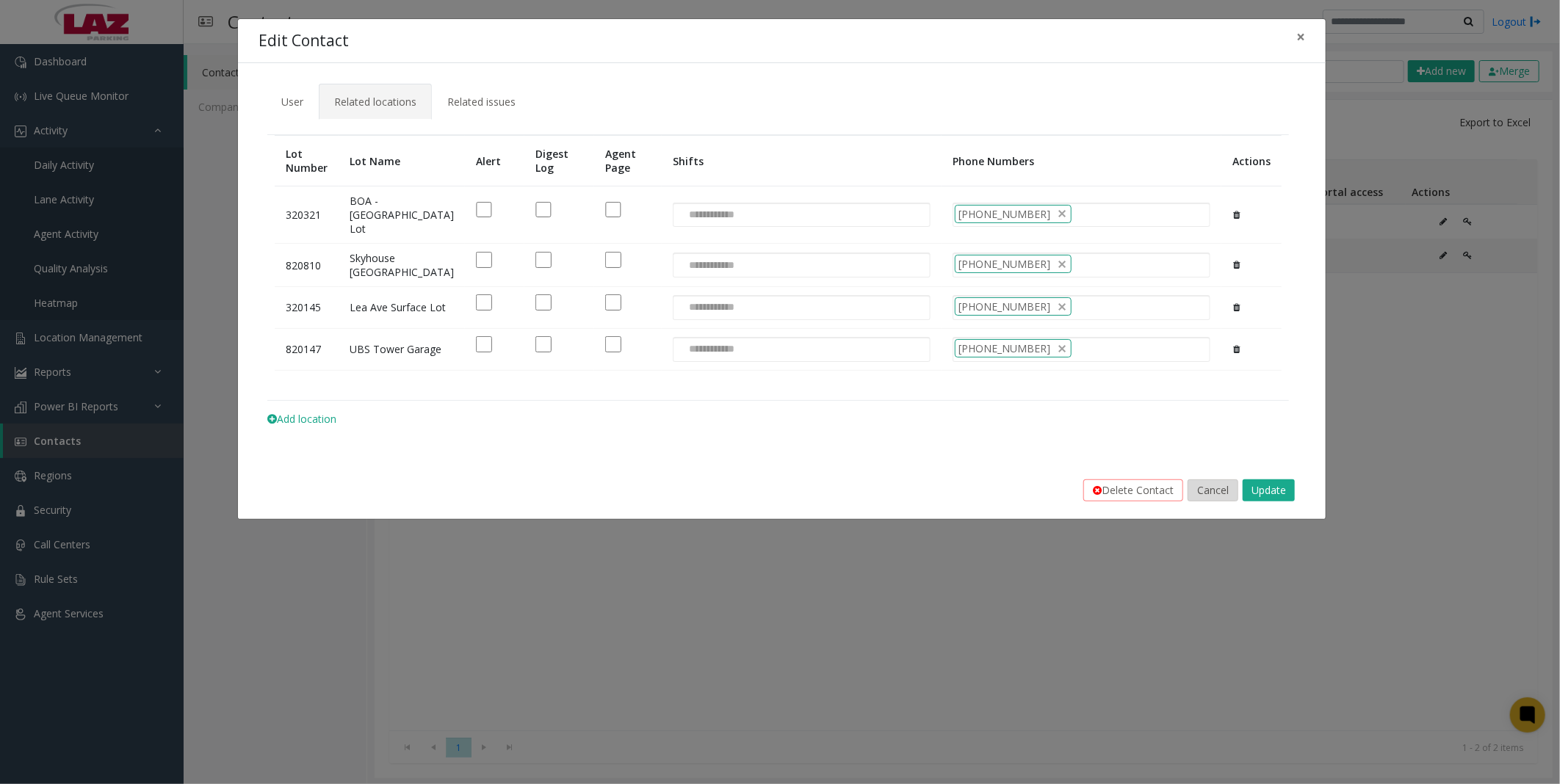
click at [1226, 501] on button "Cancel" at bounding box center [1212, 490] width 51 height 22
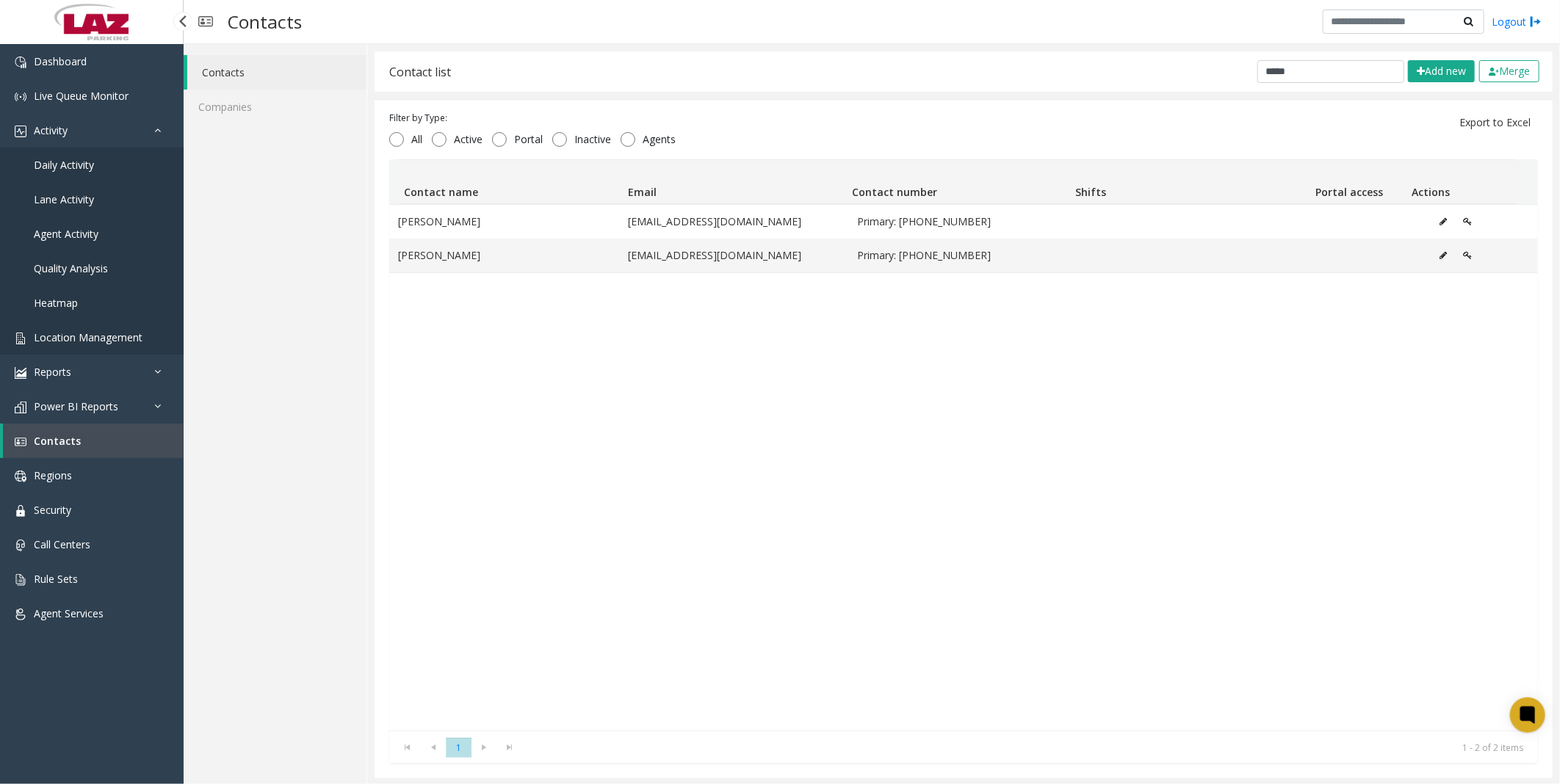
click at [68, 335] on span "Location Management" at bounding box center [88, 337] width 109 height 14
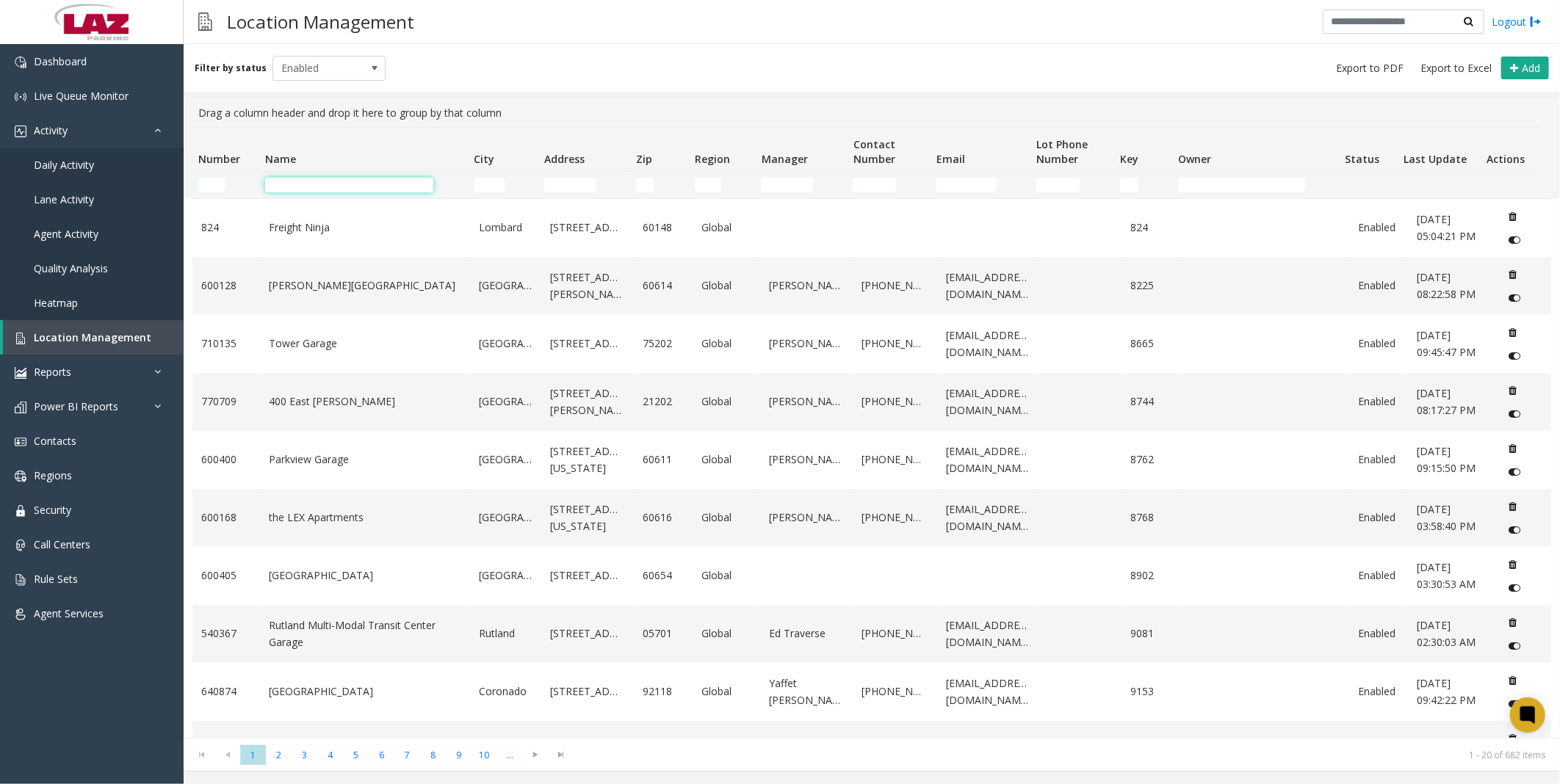
click at [399, 180] on input "Name Filter" at bounding box center [349, 185] width 168 height 14
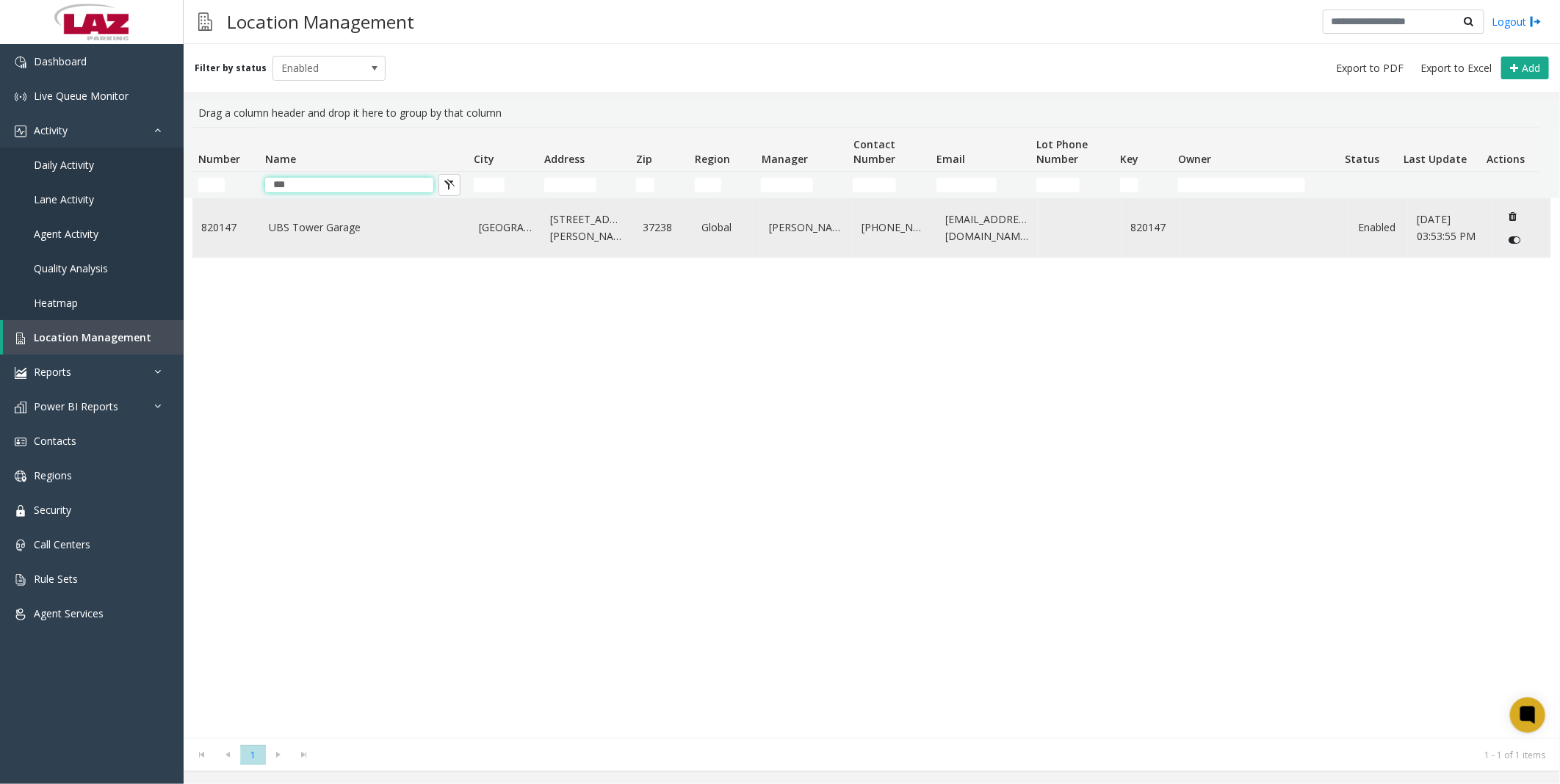
type input "***"
click at [326, 222] on link "UBS Tower Garage" at bounding box center [365, 228] width 192 height 16
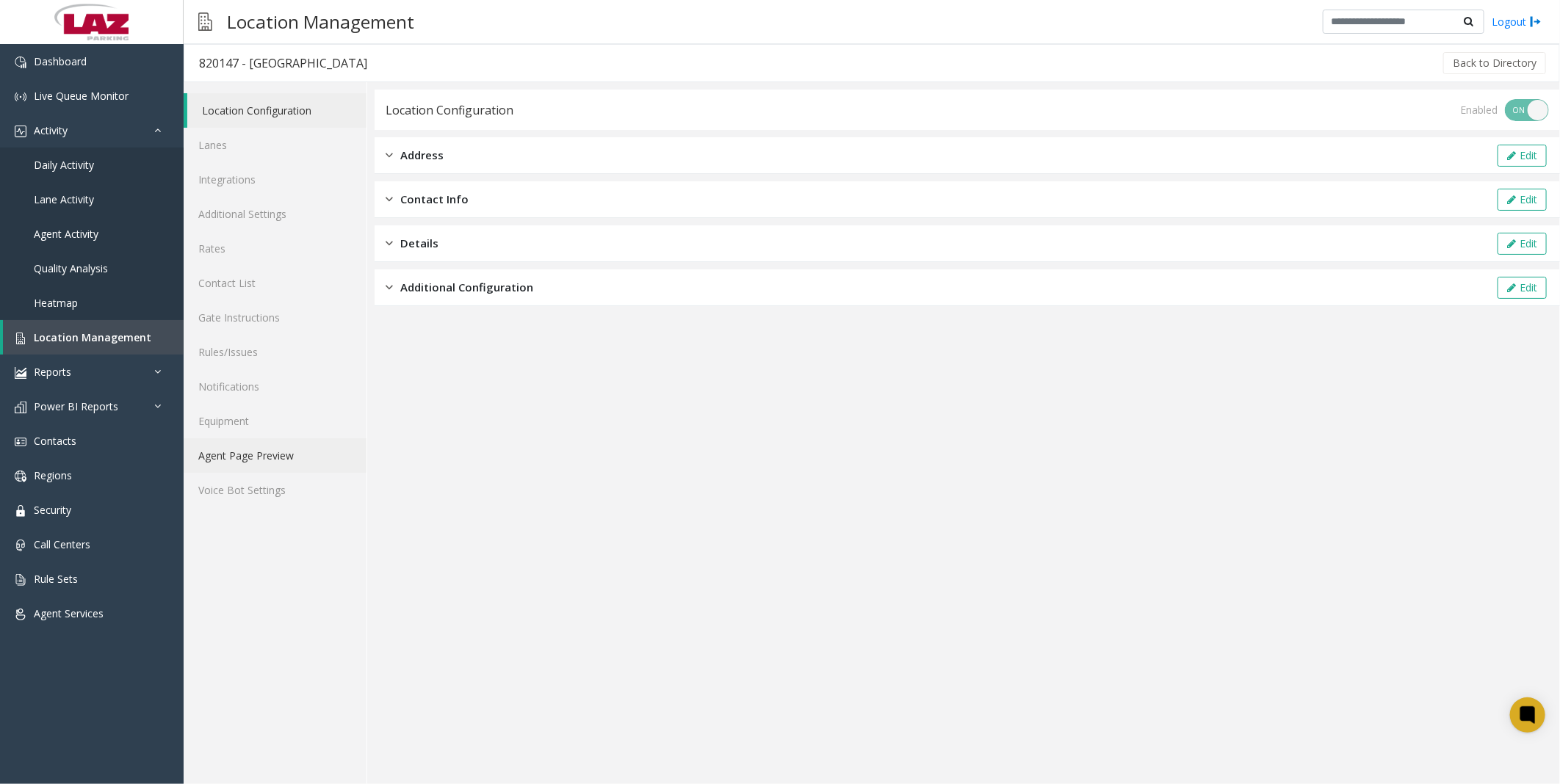
click at [255, 454] on link "Agent Page Preview" at bounding box center [274, 456] width 183 height 35
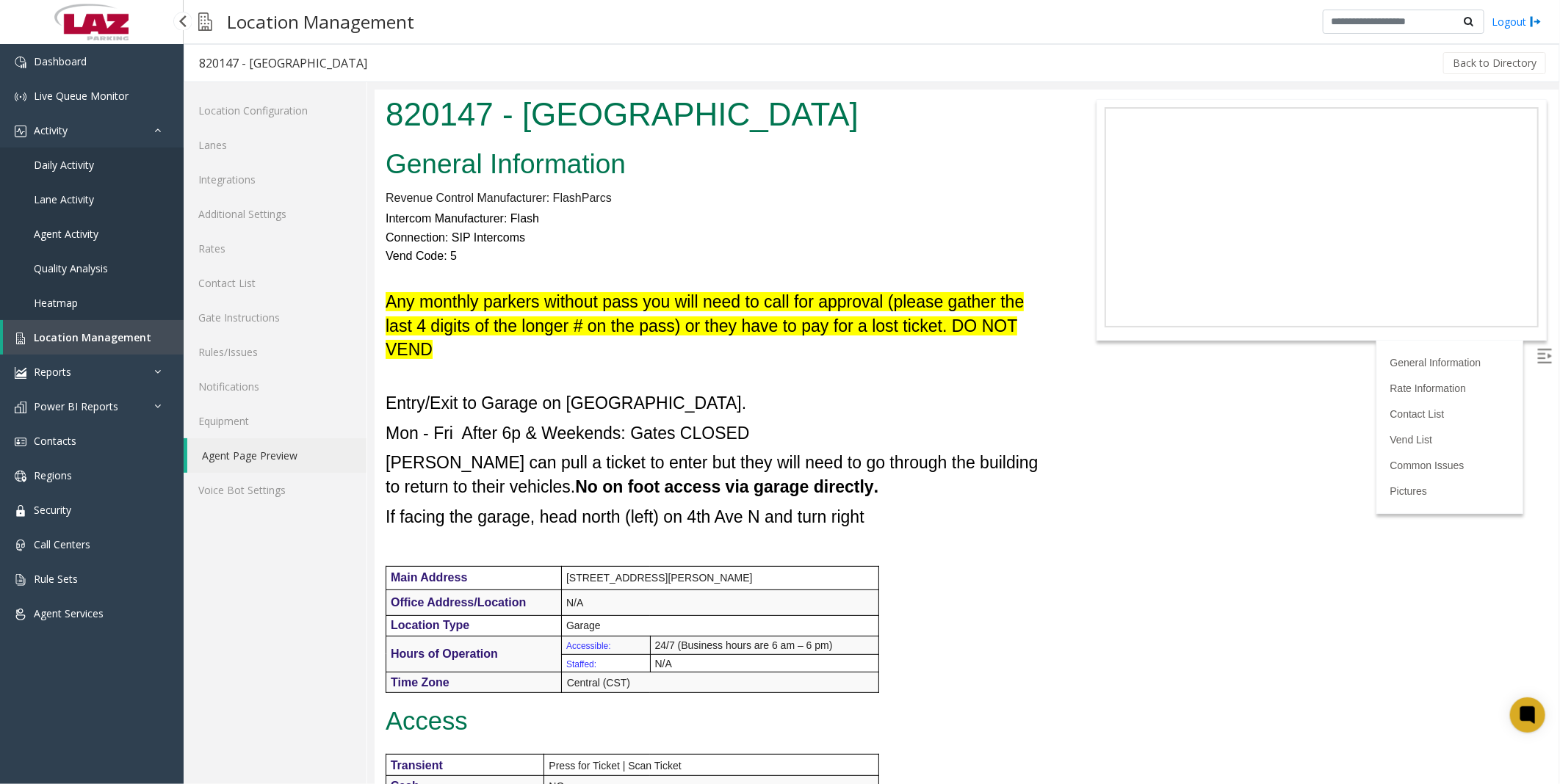
click at [89, 324] on link "Location Management" at bounding box center [93, 337] width 180 height 35
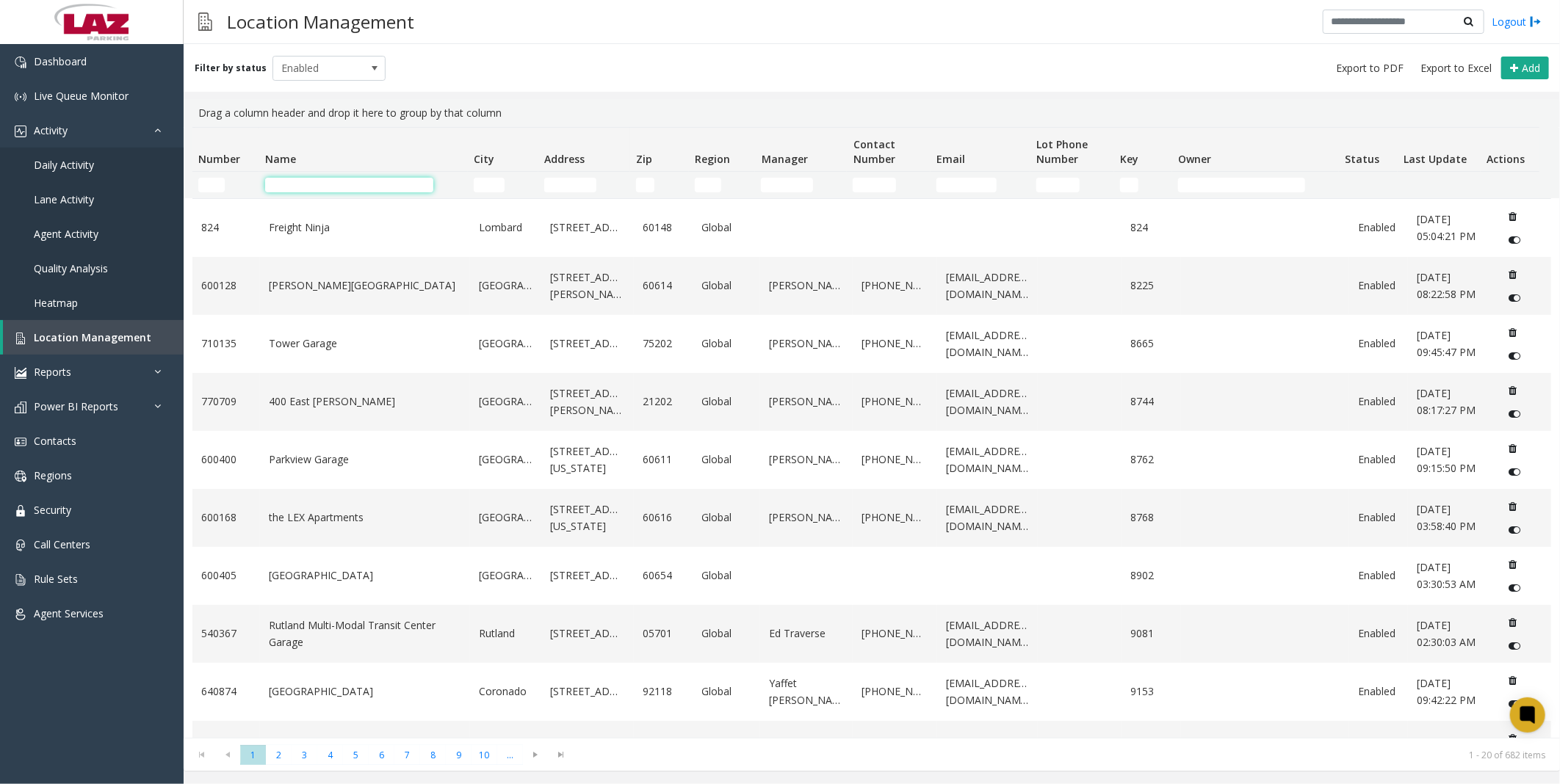
click at [287, 189] on input "Name Filter" at bounding box center [349, 185] width 168 height 14
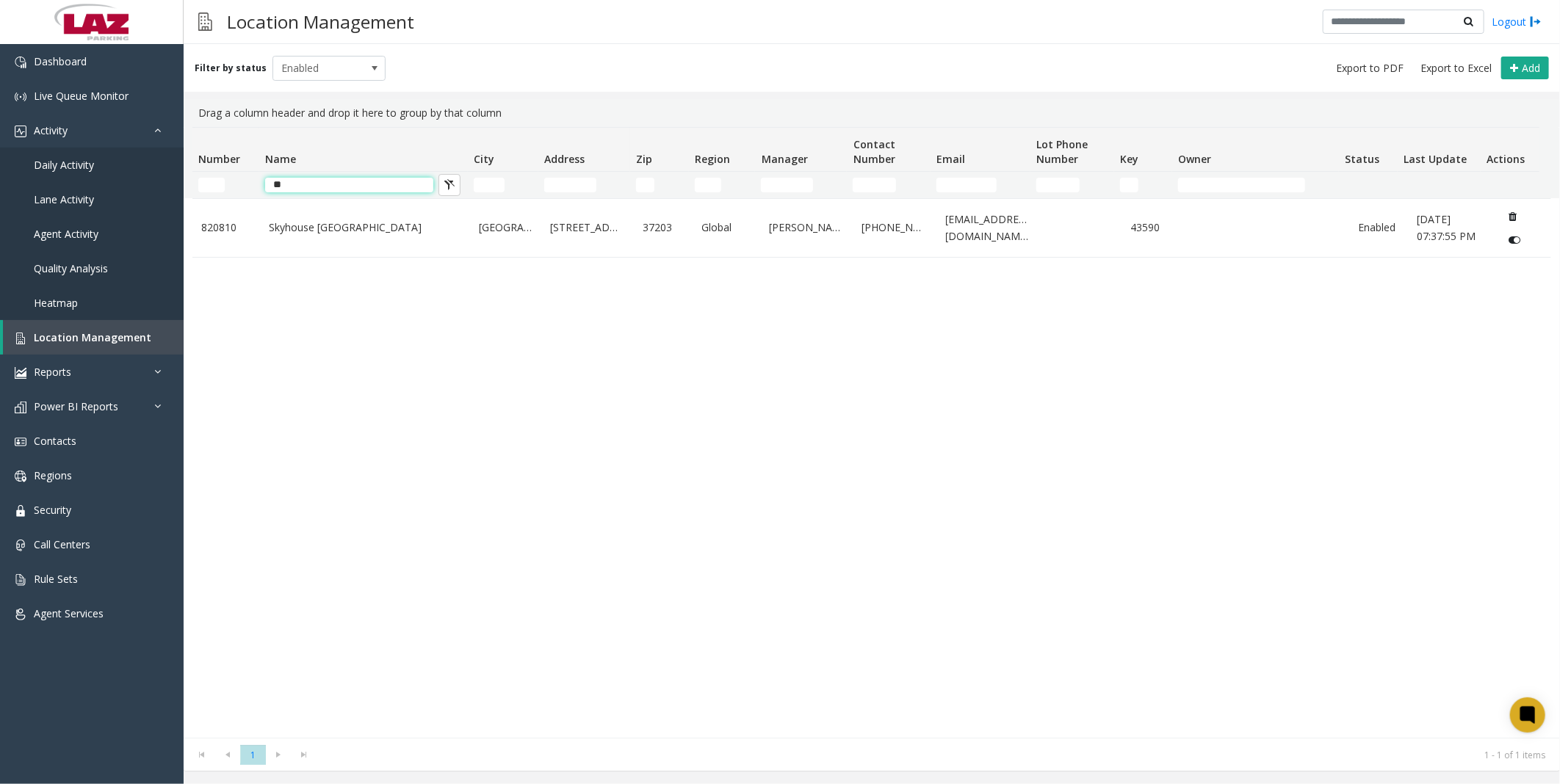
type input "*"
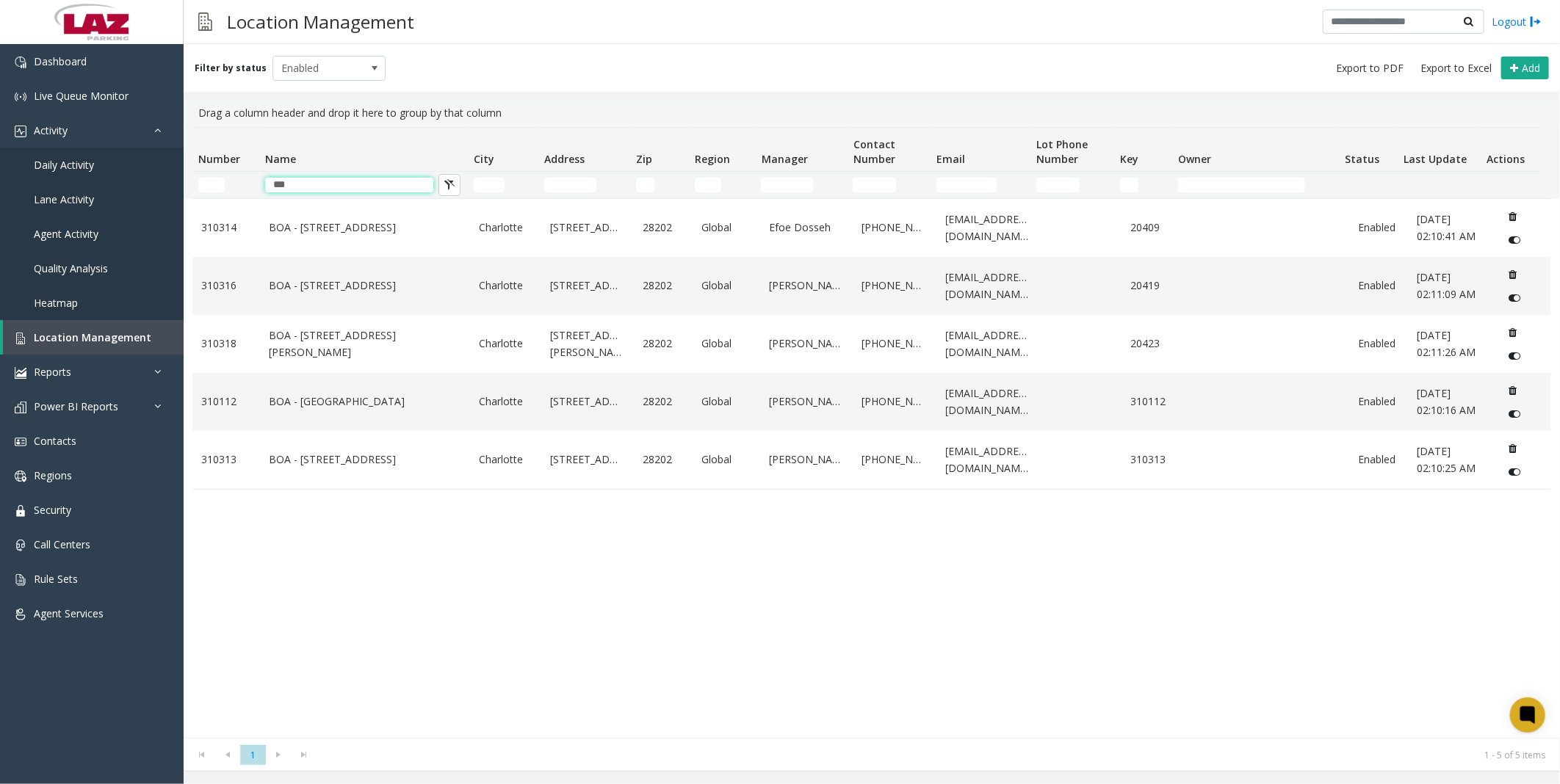
click at [442, 130] on th "Name" at bounding box center [363, 150] width 208 height 44
type input "***"
click at [481, 640] on div "310314 BOA - [STREET_ADDRESS] [STREET_ADDRESS] Global Efoe Dosseh [PHONE_NUMBER…" at bounding box center [872, 468] width 1359 height 540
click at [55, 434] on span "Contacts" at bounding box center [55, 440] width 43 height 14
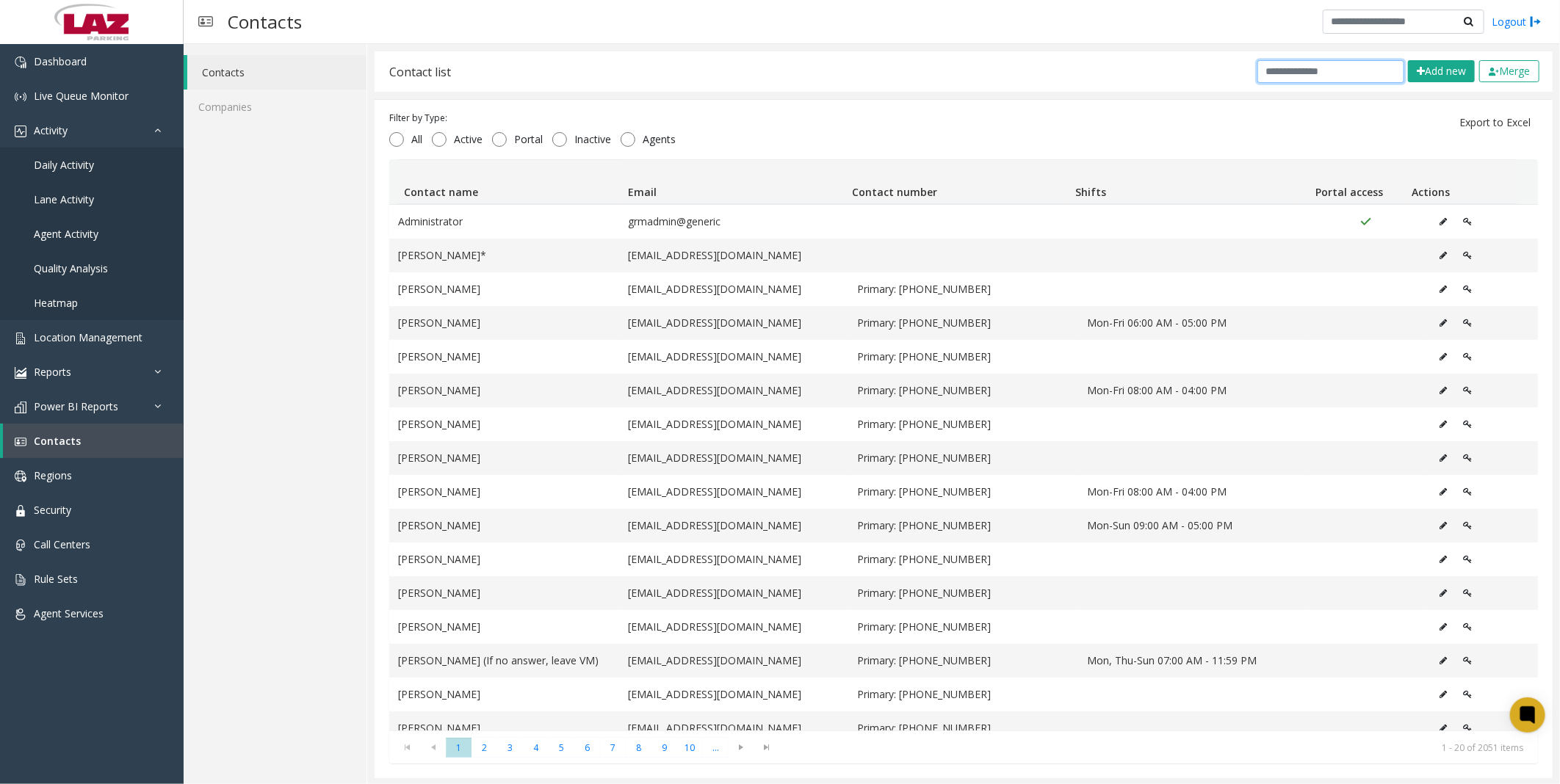
click at [1276, 74] on input "text" at bounding box center [1331, 72] width 147 height 23
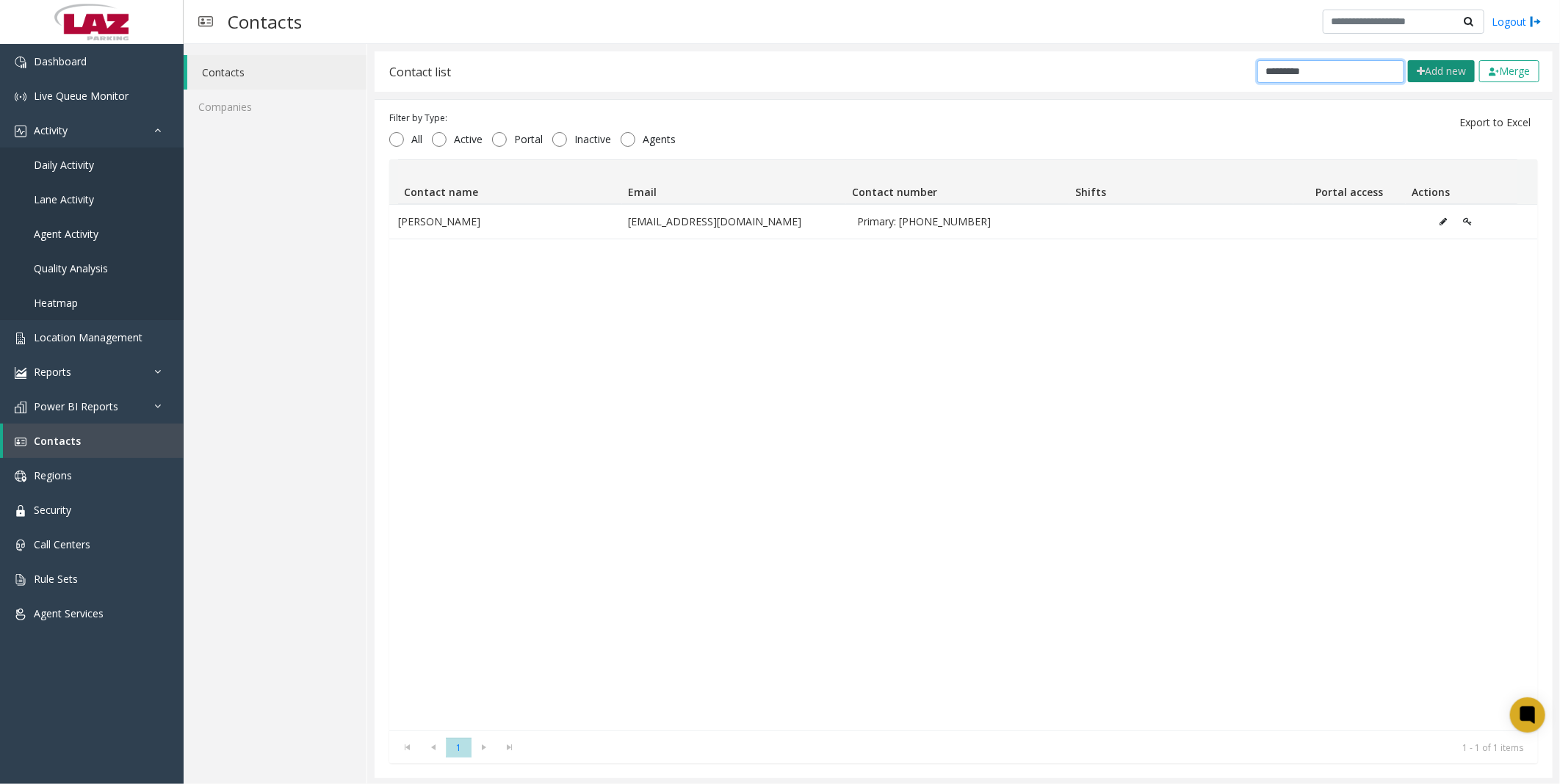
type input "*********"
click at [1434, 64] on button "Add new" at bounding box center [1441, 71] width 67 height 22
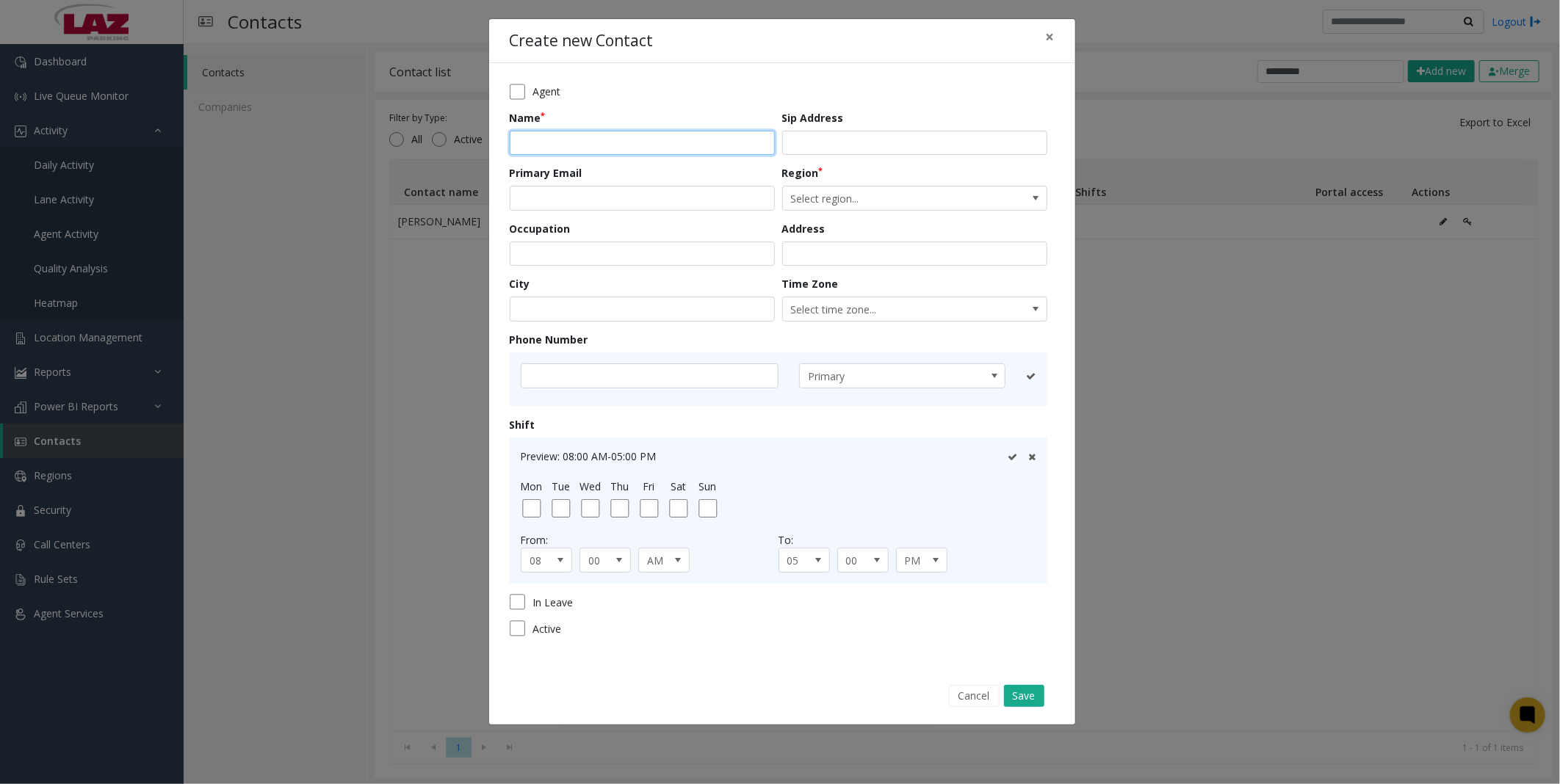
click at [600, 139] on input "text" at bounding box center [642, 142] width 265 height 25
type input "**********"
click at [602, 192] on input "email" at bounding box center [642, 198] width 265 height 25
drag, startPoint x: 563, startPoint y: 189, endPoint x: 551, endPoint y: 199, distance: 15.6
click at [563, 189] on input "email" at bounding box center [642, 198] width 265 height 25
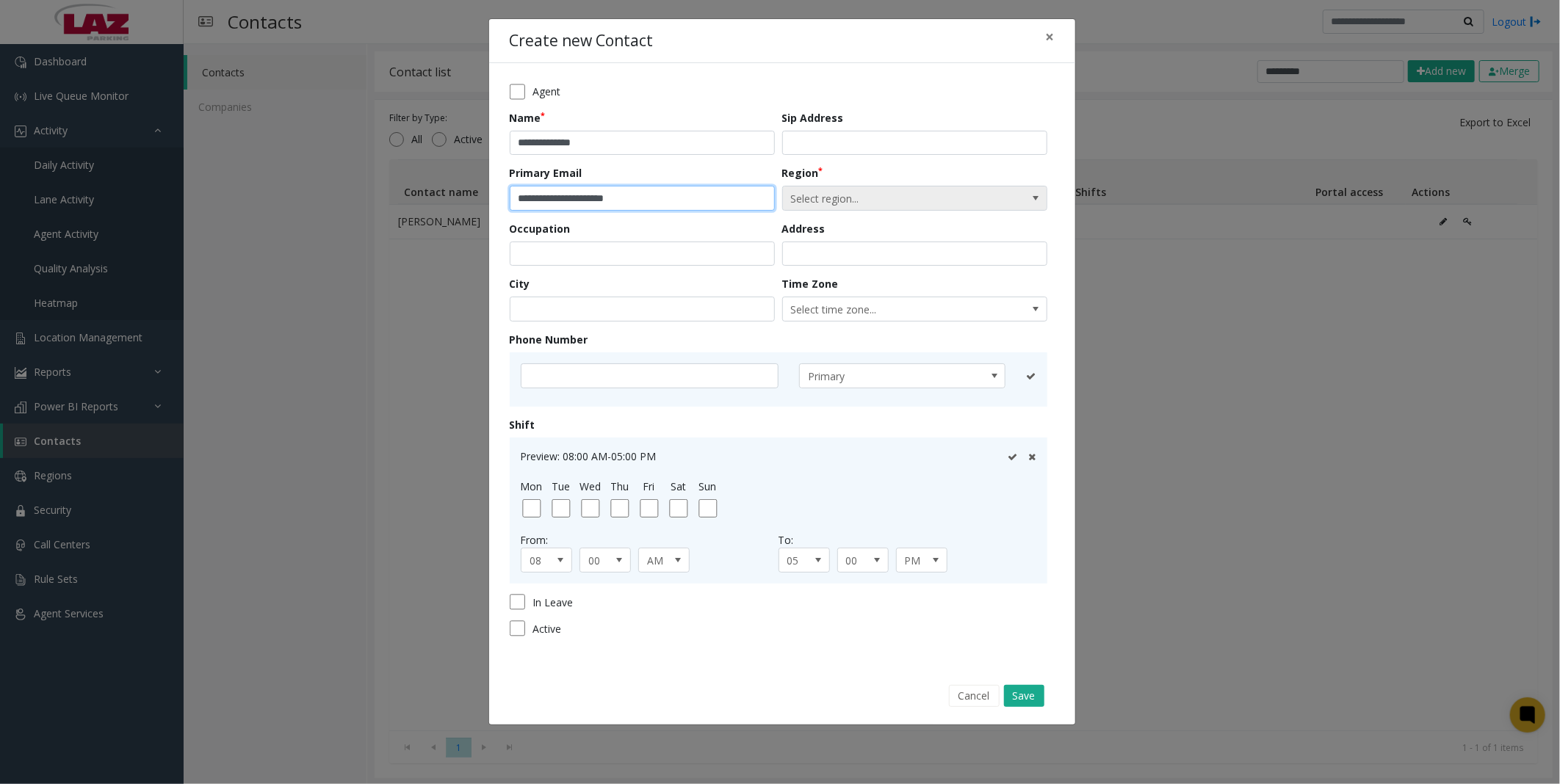
type input "**********"
click at [885, 199] on span "Select region..." at bounding box center [888, 198] width 211 height 23
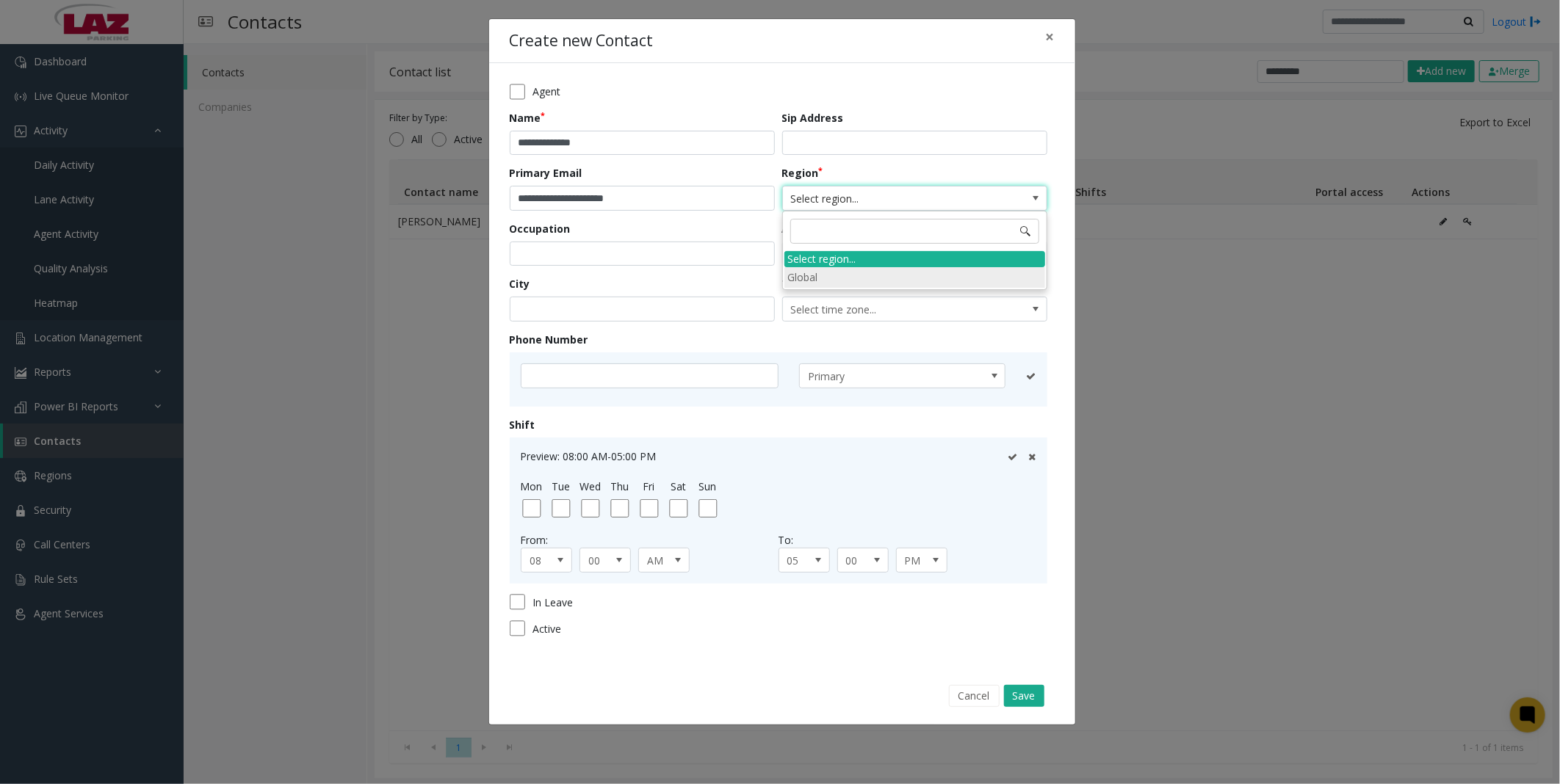
click at [832, 279] on li "Global" at bounding box center [914, 277] width 261 height 20
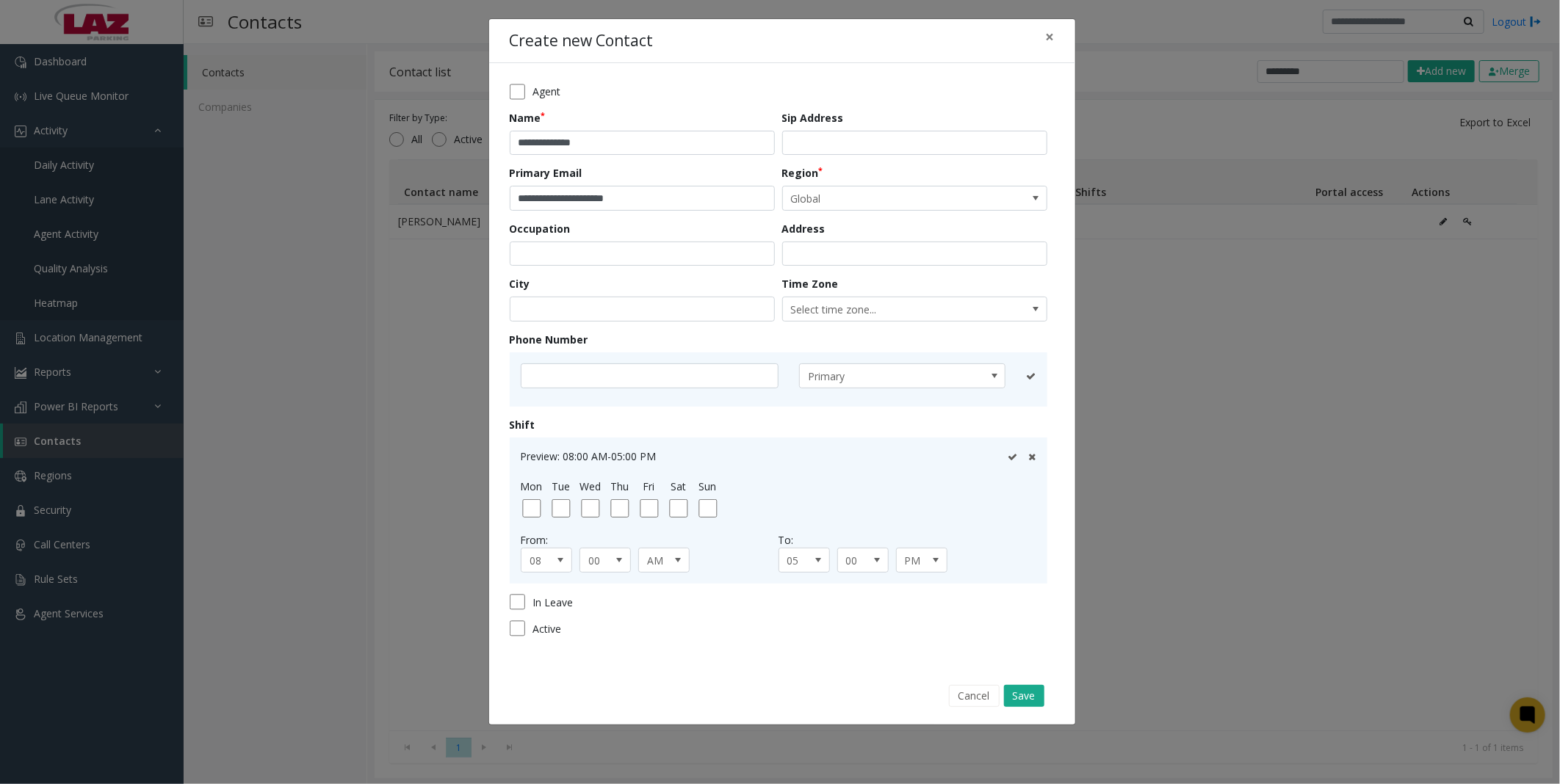
click at [617, 363] on div "Primary" at bounding box center [778, 380] width 538 height 55
click at [1017, 691] on button "Save" at bounding box center [1024, 695] width 40 height 22
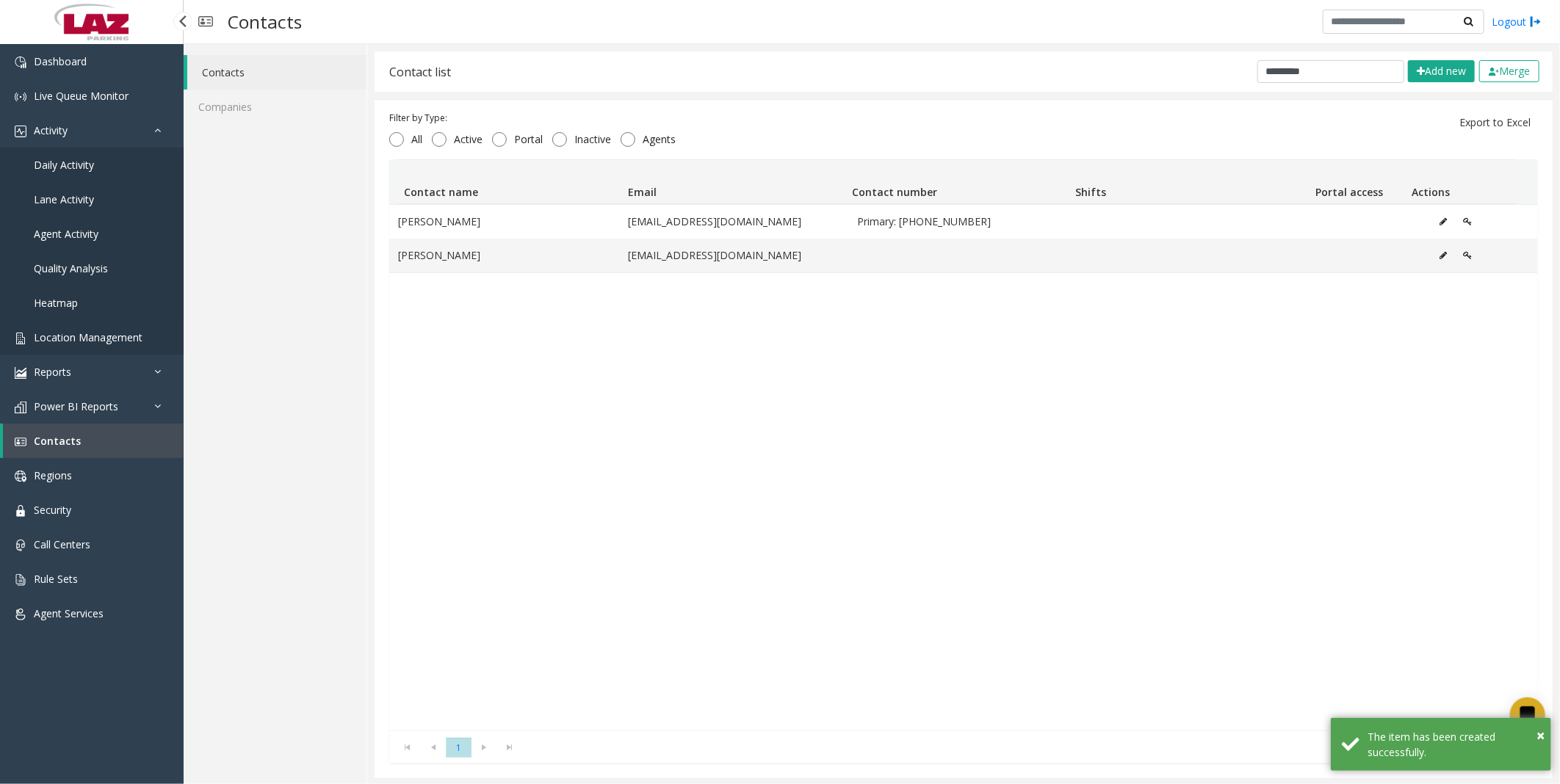
click at [64, 325] on link "Location Management" at bounding box center [92, 337] width 184 height 35
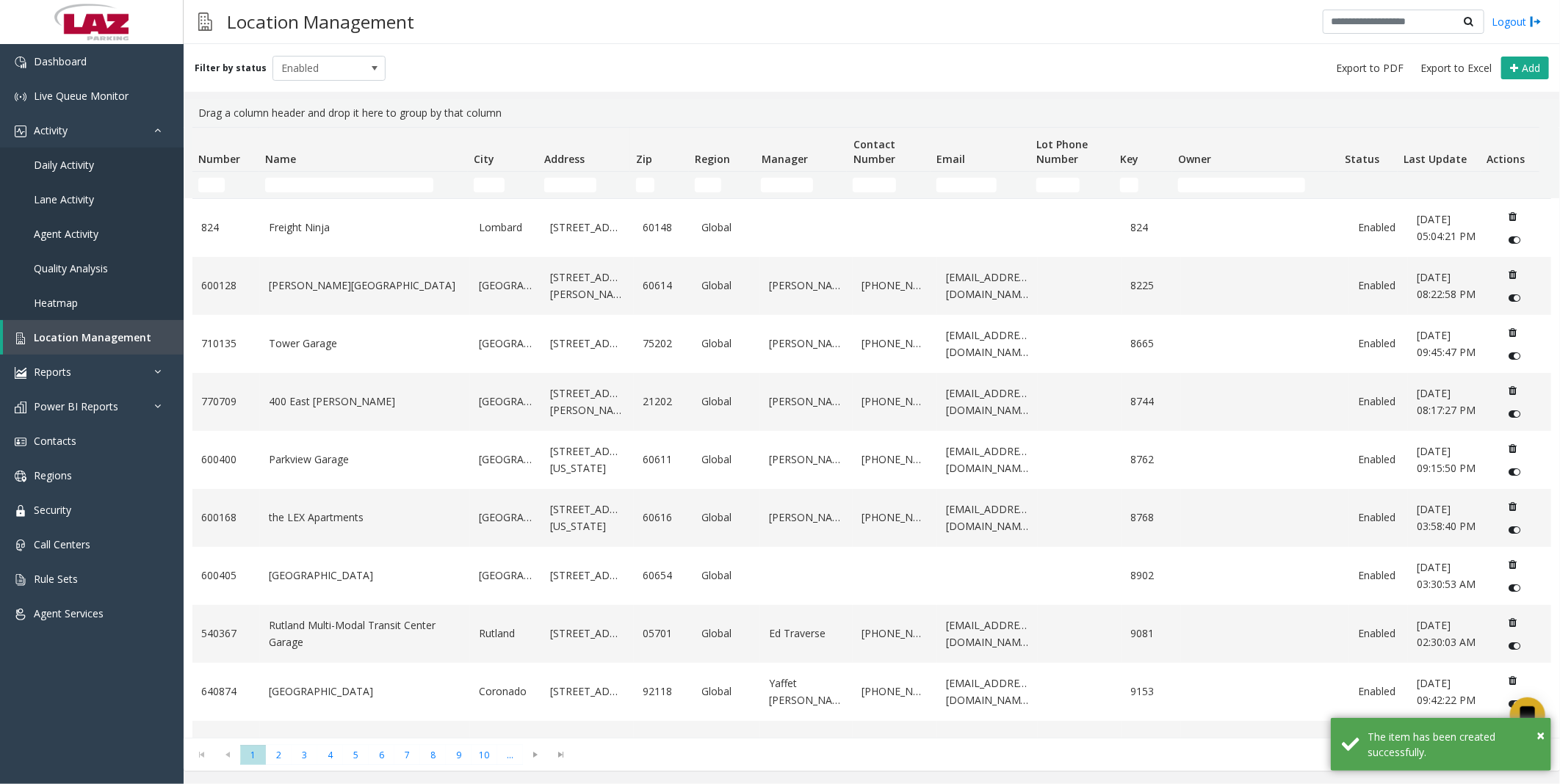
click at [568, 46] on div "Filter by status Enabled Add" at bounding box center [872, 68] width 1376 height 47
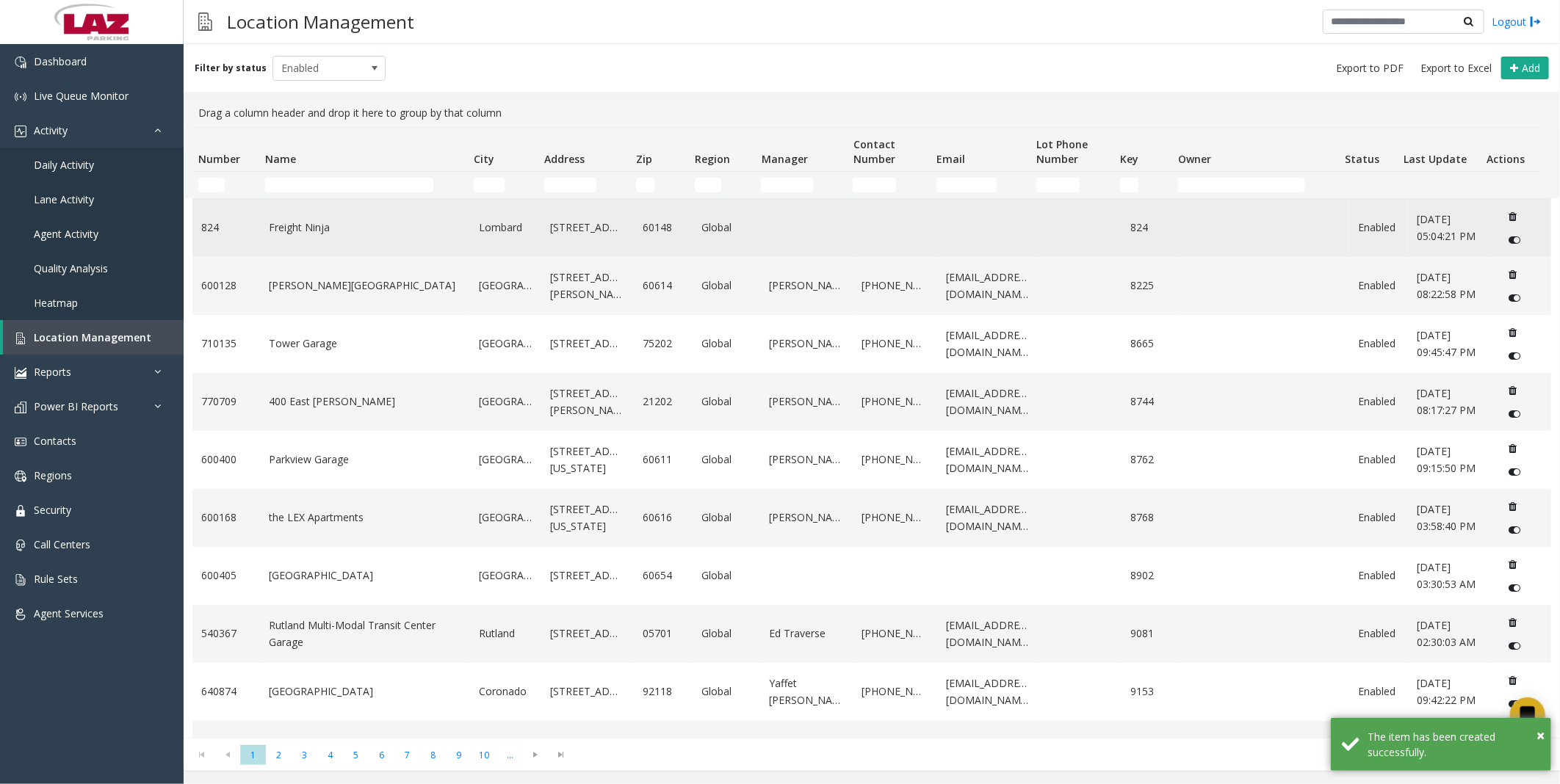
click at [305, 230] on link "Freight Ninja" at bounding box center [365, 228] width 192 height 16
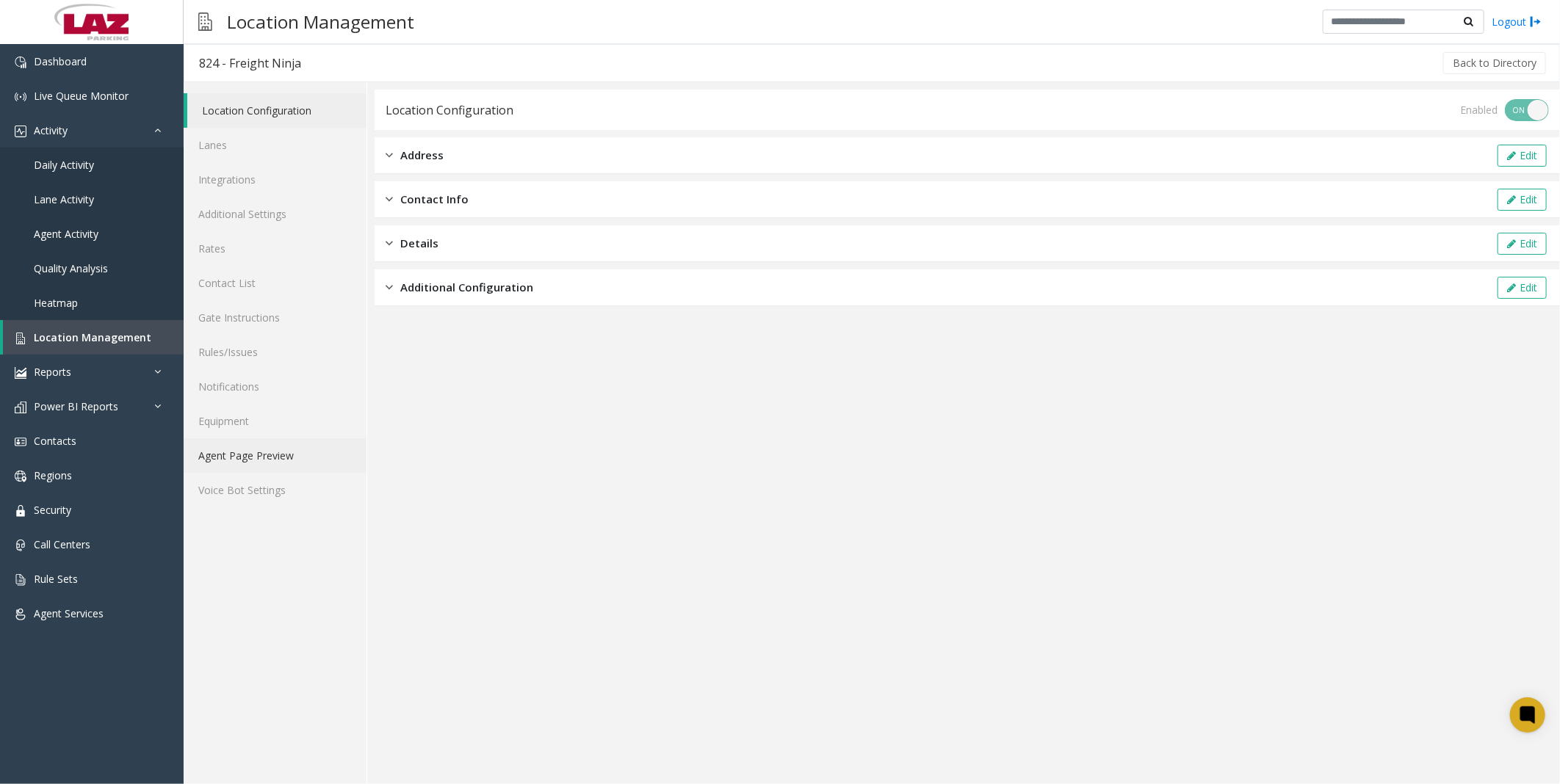
click at [218, 450] on link "Agent Page Preview" at bounding box center [274, 456] width 183 height 35
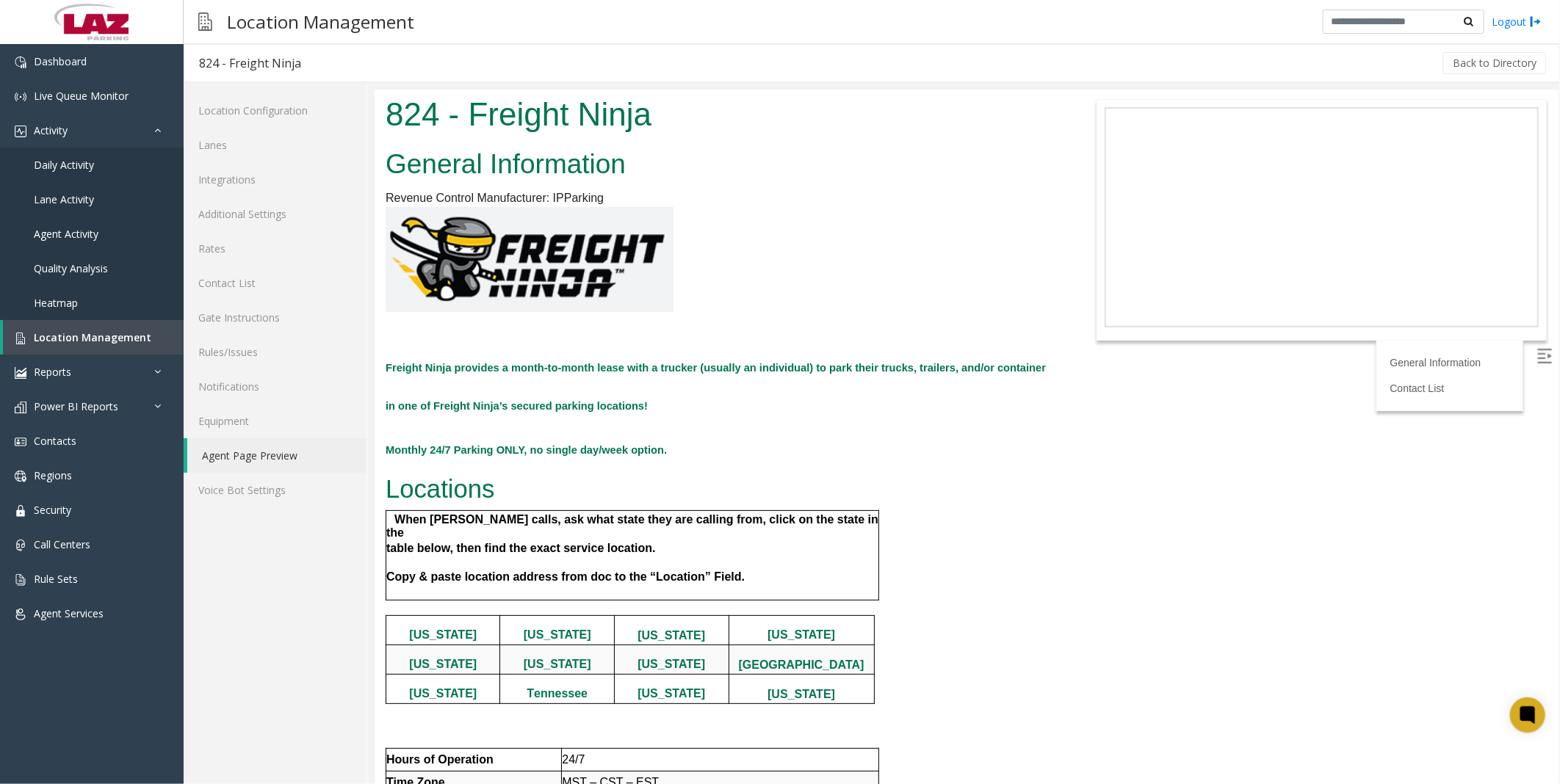
click at [1046, 439] on div "General Information Revenue Control Manufacturer: IPParking Freight Ninja provi…" at bounding box center [719, 597] width 691 height 910
click at [1026, 427] on h2 "Monthly 24/7 Parking ONLY, no single day/week option." at bounding box center [719, 444] width 668 height 38
